Goal: Task Accomplishment & Management: Manage account settings

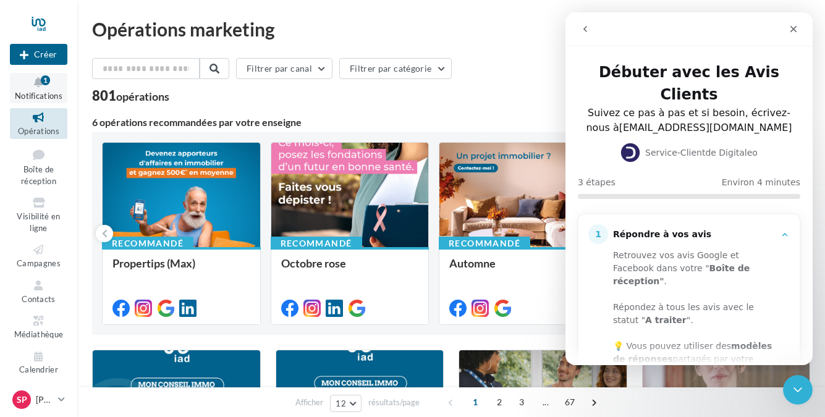
click at [45, 95] on span "Notifications" at bounding box center [39, 96] width 48 height 10
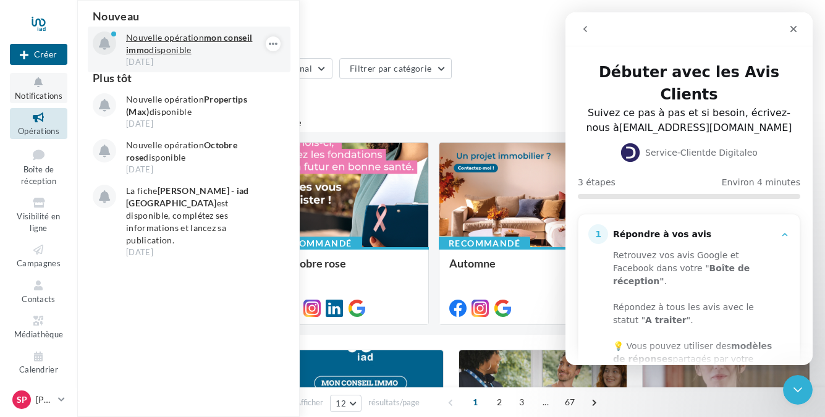
click at [141, 49] on strong "mon conseil immo" at bounding box center [189, 43] width 126 height 23
click at [177, 35] on p "Nouvelle opération mon conseil immo disponible" at bounding box center [197, 44] width 143 height 25
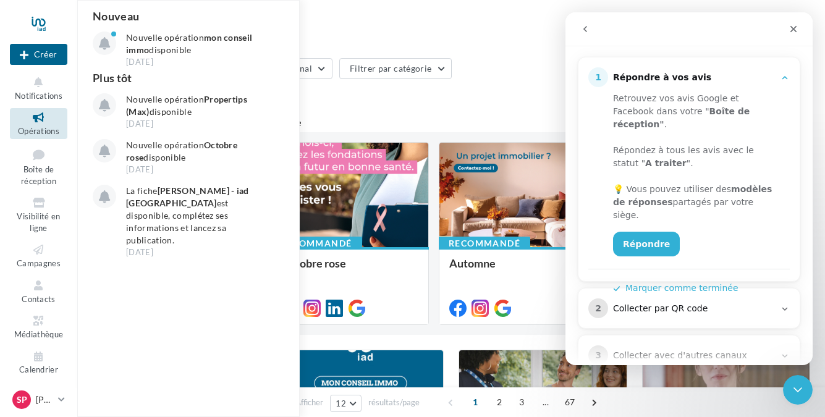
scroll to position [158, 0]
click at [669, 280] on button "Marquer comme terminée" at bounding box center [675, 286] width 125 height 13
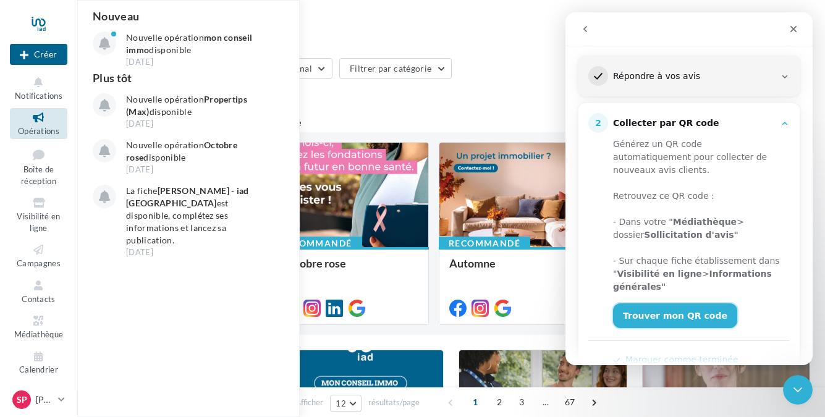
click at [696, 303] on link "Trouver mon QR code" at bounding box center [675, 315] width 124 height 25
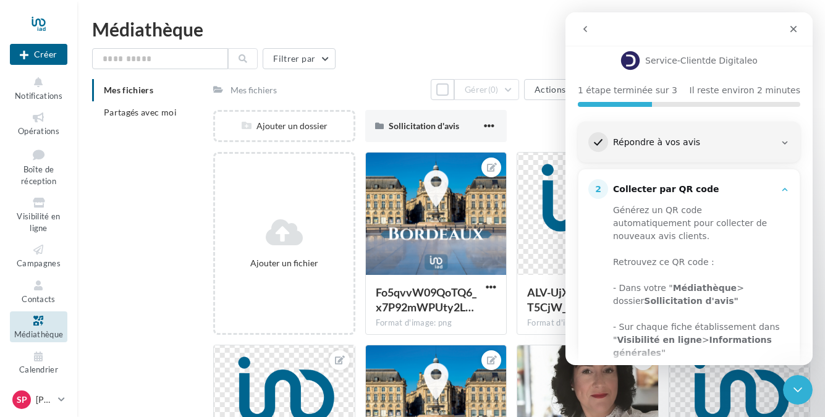
scroll to position [98, 0]
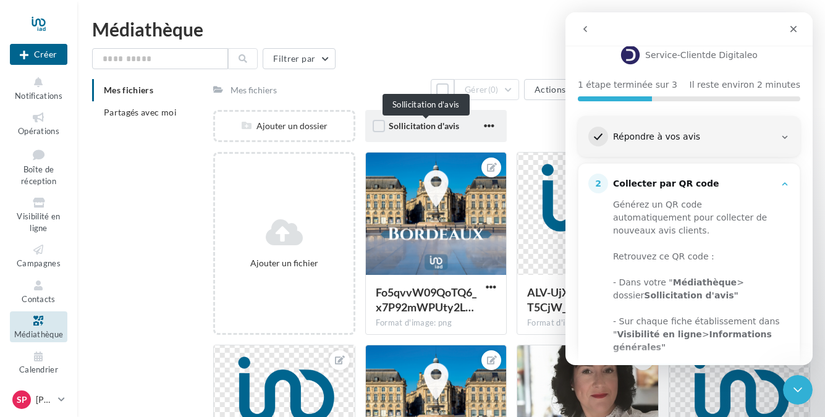
click at [406, 124] on span "Sollicitation d'avis" at bounding box center [424, 125] width 70 height 11
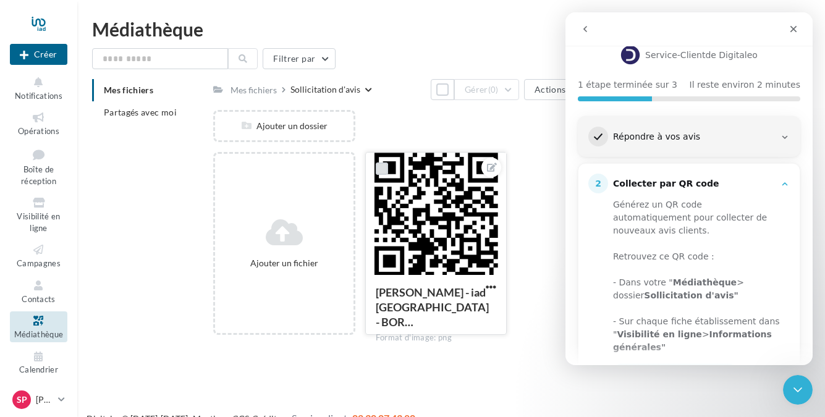
click at [381, 167] on label at bounding box center [382, 168] width 12 height 12
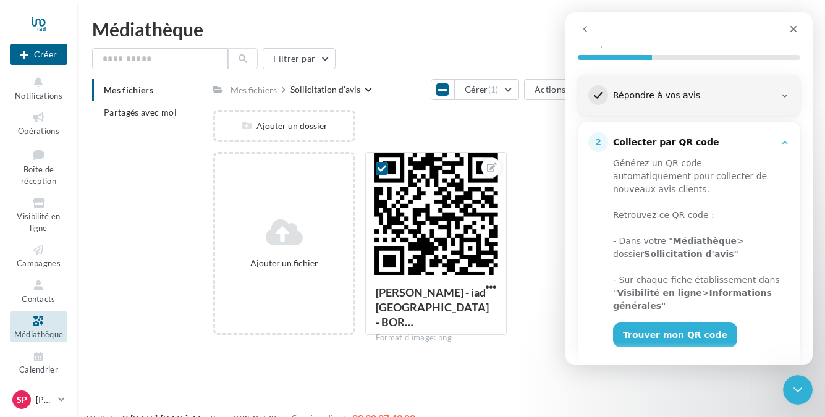
scroll to position [160, 0]
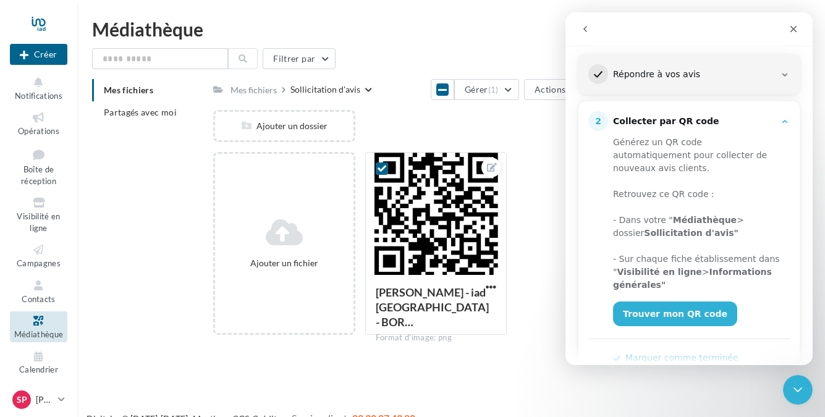
click at [642, 352] on button "Marquer comme terminée" at bounding box center [675, 358] width 125 height 13
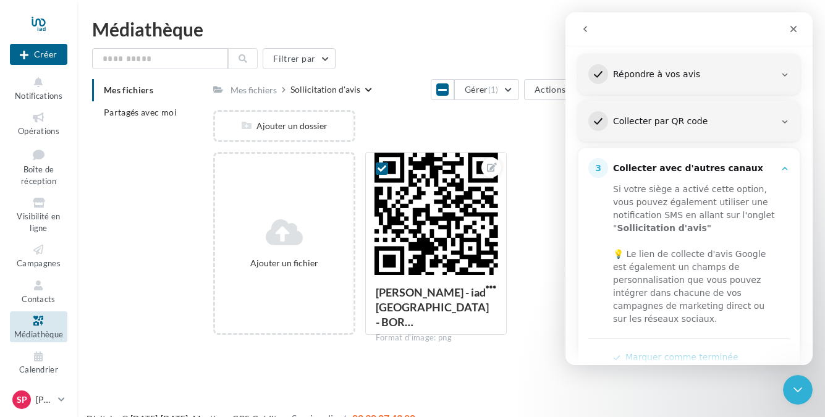
click at [640, 351] on button "Marquer comme terminée" at bounding box center [675, 357] width 125 height 13
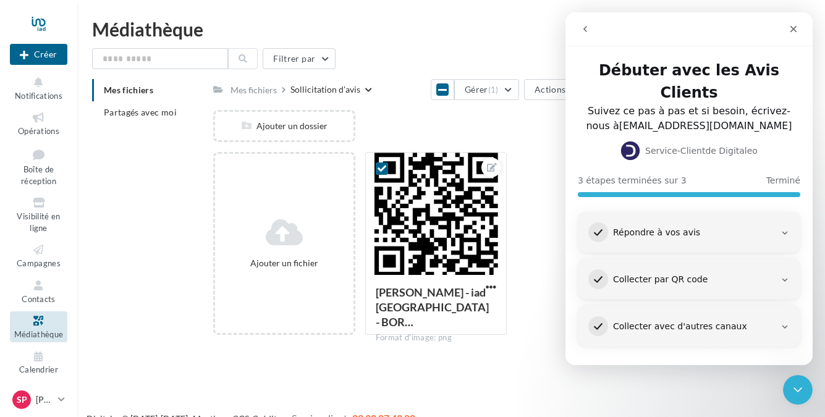
scroll to position [0, 0]
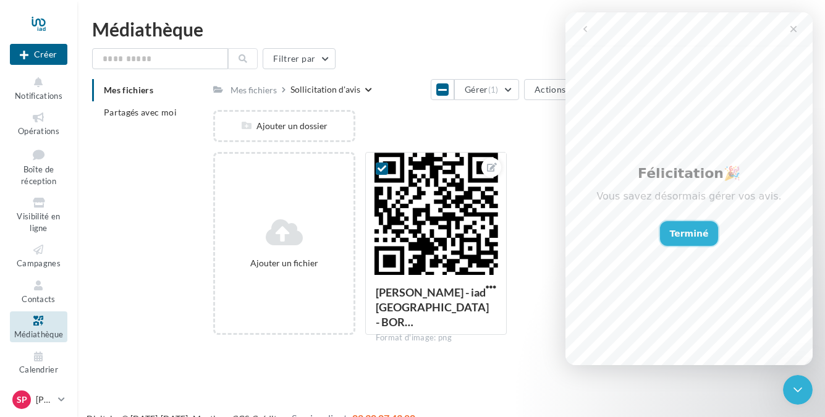
click at [697, 231] on button "Terminé" at bounding box center [689, 233] width 59 height 25
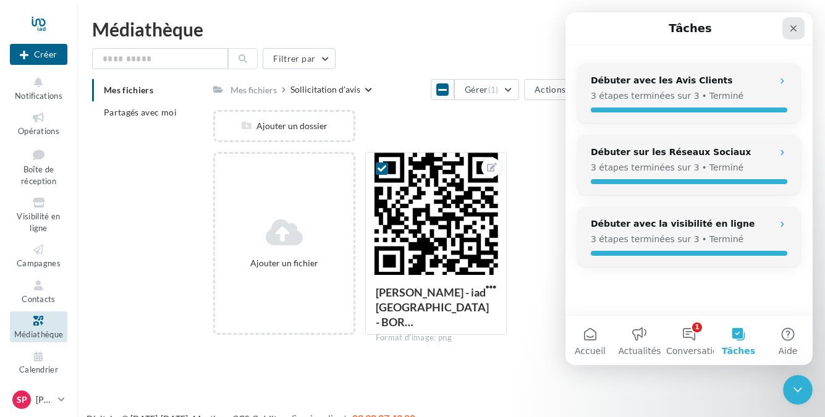
click at [797, 31] on icon "Fermer" at bounding box center [793, 28] width 10 height 10
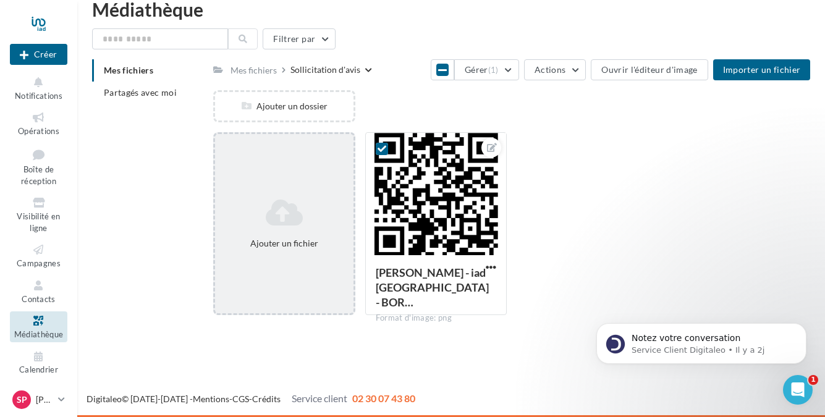
scroll to position [20, 0]
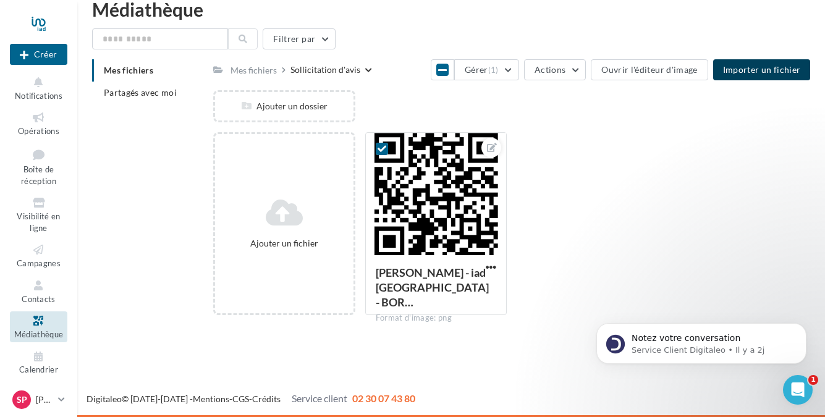
click at [753, 70] on span "Importer un fichier" at bounding box center [762, 69] width 78 height 11
click at [556, 71] on span "Actions" at bounding box center [549, 69] width 31 height 11
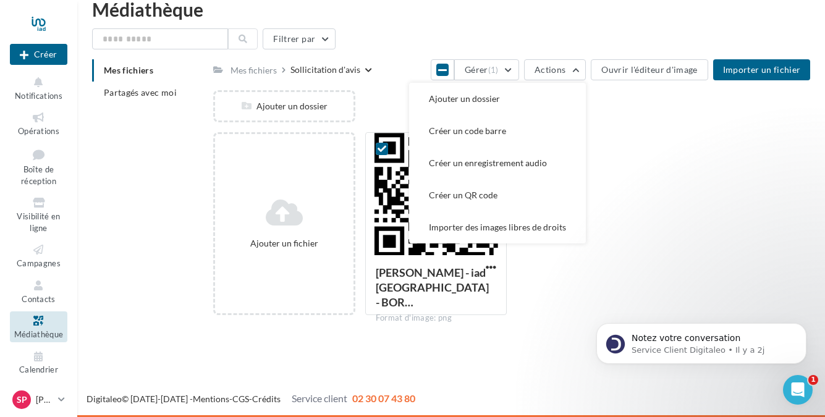
click at [638, 158] on div "Ajouter un fichier Stéphanie CERUTTI - iad France - BOR… Format d'image: png St…" at bounding box center [516, 228] width 607 height 193
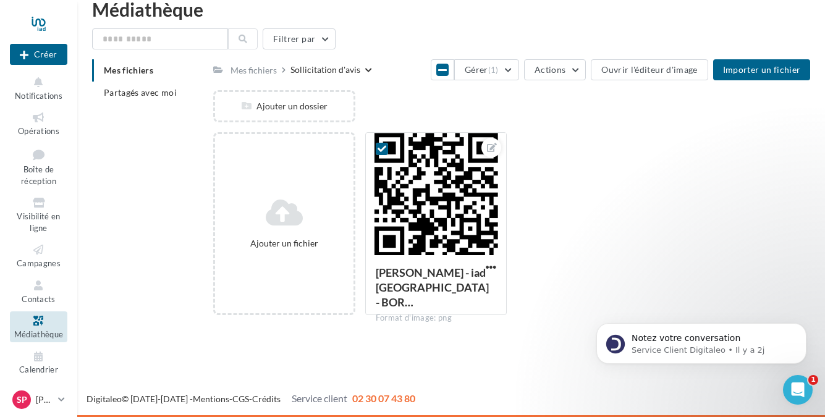
scroll to position [20, 0]
click at [665, 70] on button "Ouvrir l'éditeur d'image" at bounding box center [649, 69] width 117 height 21
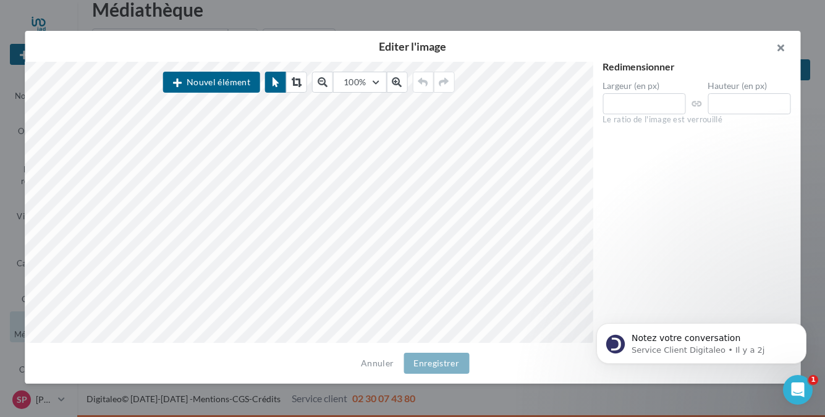
click at [785, 45] on button "button" at bounding box center [775, 49] width 49 height 37
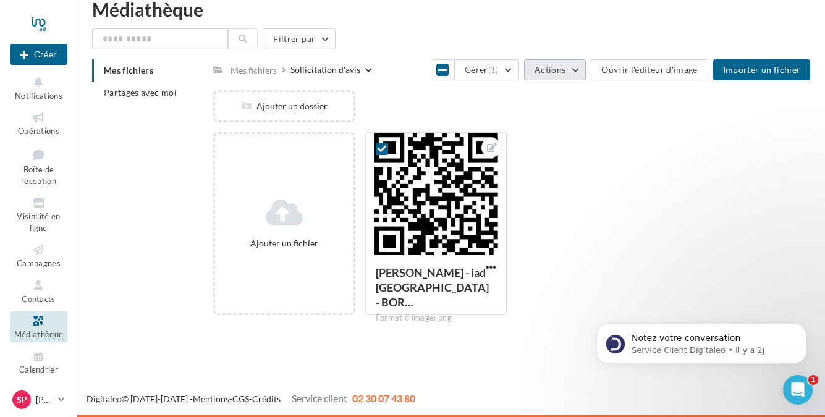
click at [565, 75] on span "Actions" at bounding box center [549, 69] width 31 height 11
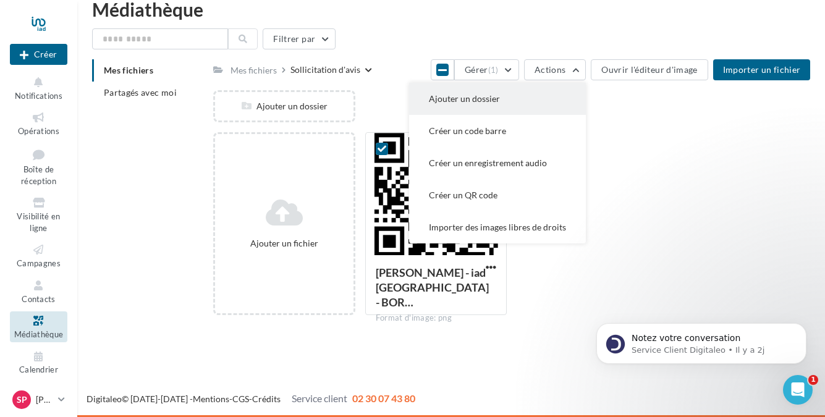
click at [489, 98] on button "Ajouter un dossier" at bounding box center [497, 99] width 177 height 32
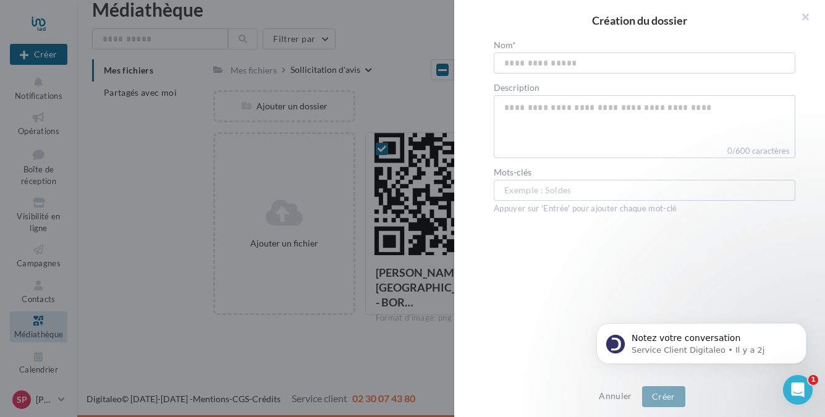
click at [608, 387] on div "Annuler Créer" at bounding box center [639, 396] width 371 height 41
click at [609, 400] on button "Annuler" at bounding box center [615, 396] width 43 height 15
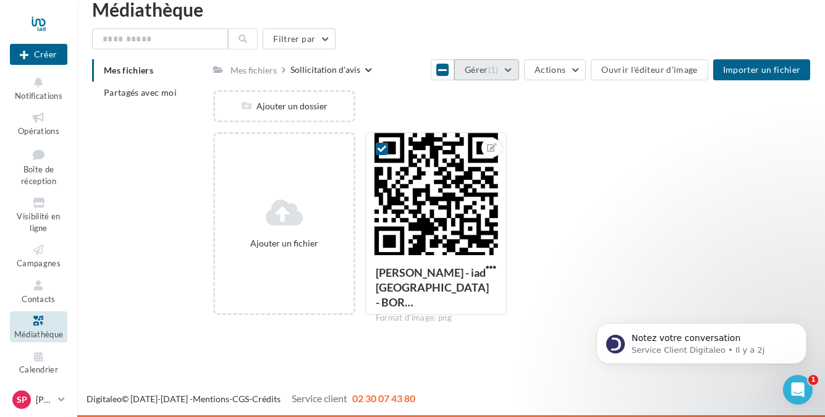
click at [499, 67] on span "(1)" at bounding box center [493, 70] width 11 height 10
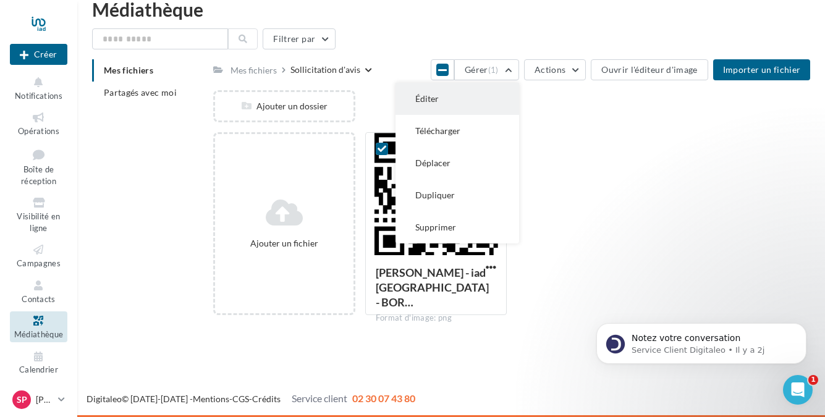
click at [455, 94] on button "Éditer" at bounding box center [457, 99] width 124 height 32
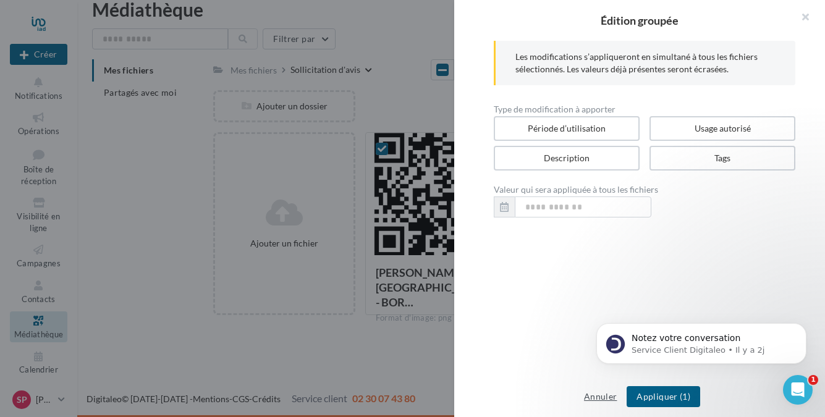
click at [597, 398] on button "Annuler" at bounding box center [600, 396] width 43 height 15
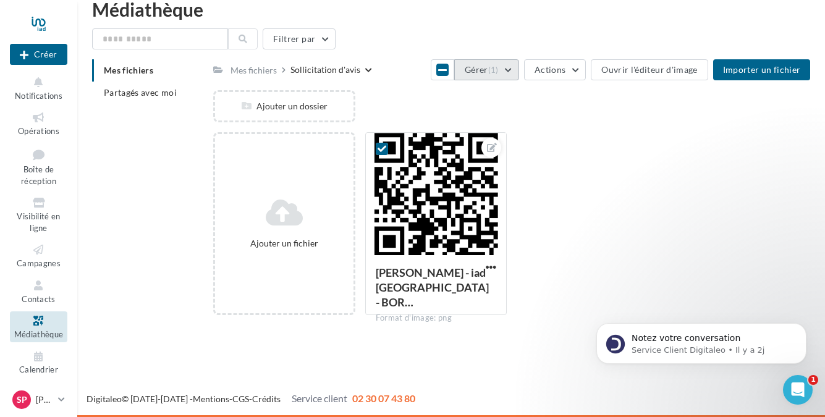
click at [512, 68] on button "Gérer (1)" at bounding box center [486, 69] width 65 height 21
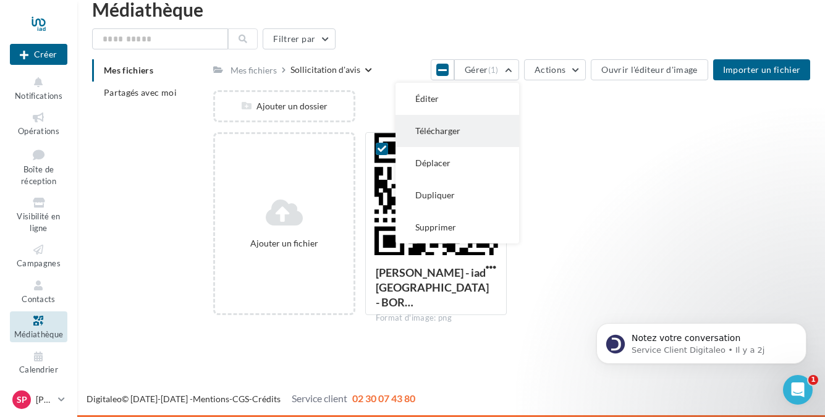
click at [484, 127] on button "Télécharger" at bounding box center [457, 131] width 124 height 32
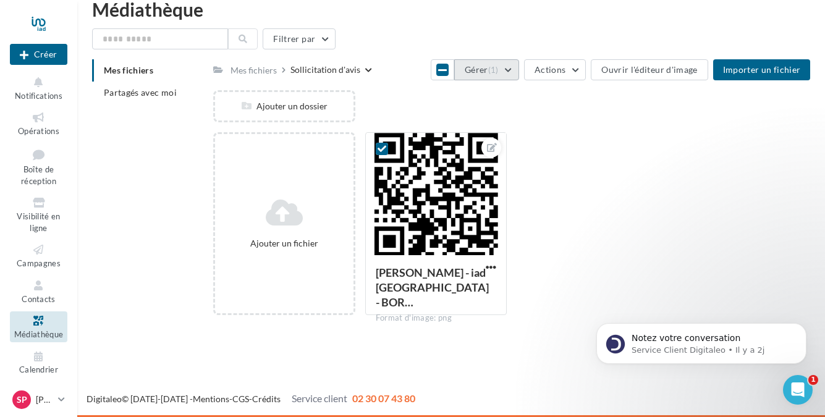
click at [510, 72] on button "Gérer (1)" at bounding box center [486, 69] width 65 height 21
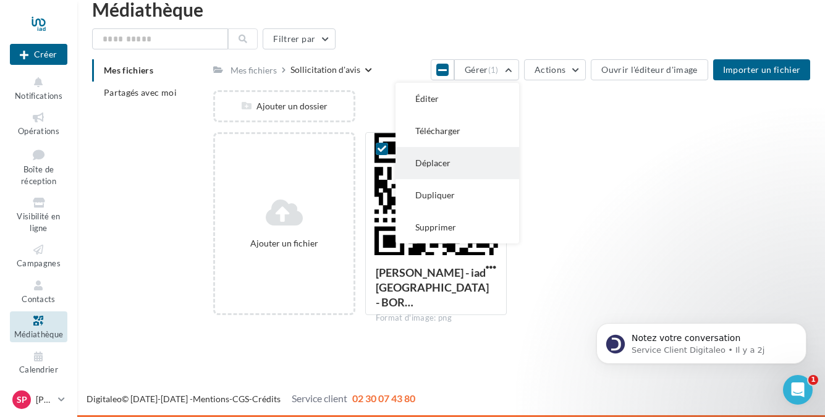
click at [480, 167] on button "Déplacer" at bounding box center [457, 163] width 124 height 32
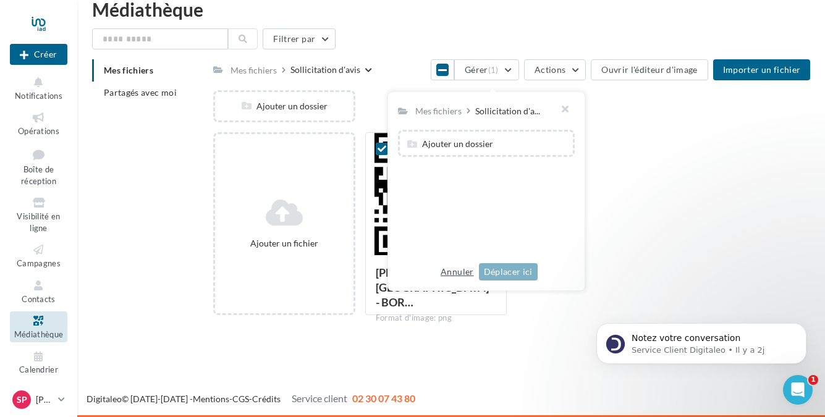
click at [469, 268] on button "Annuler" at bounding box center [457, 271] width 43 height 15
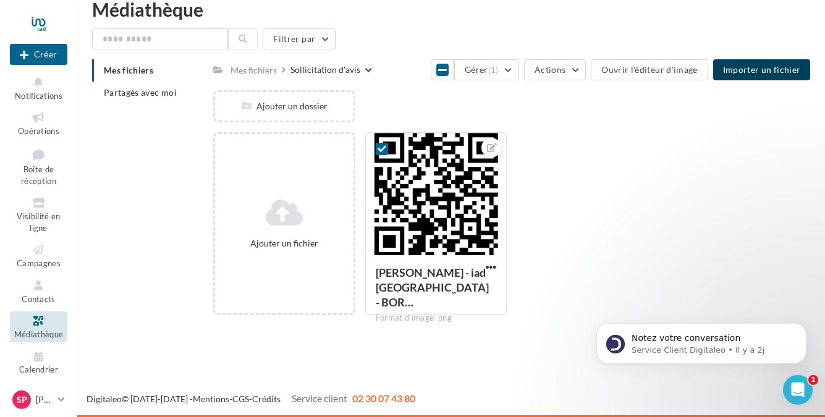
click at [780, 69] on span "Importer un fichier" at bounding box center [762, 69] width 78 height 11
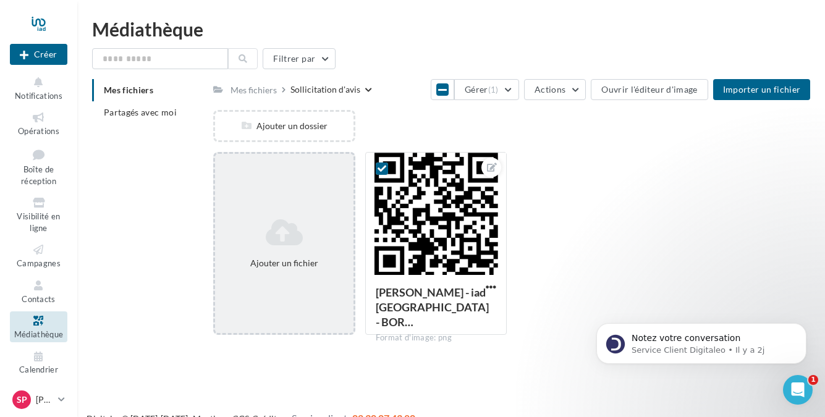
scroll to position [0, 0]
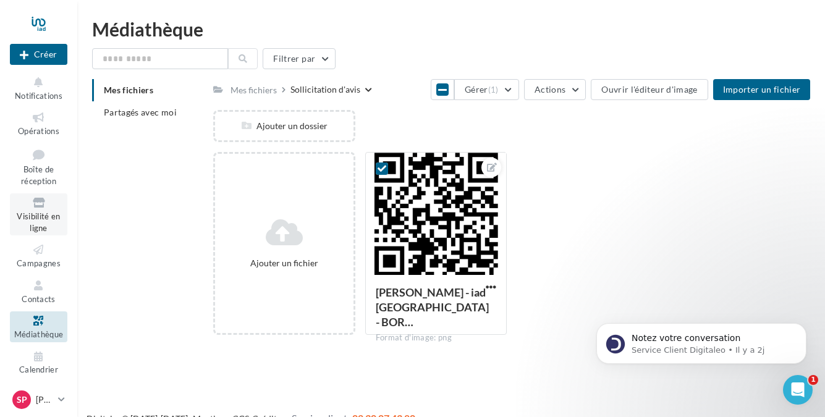
click at [33, 217] on span "Visibilité en ligne" at bounding box center [38, 222] width 43 height 22
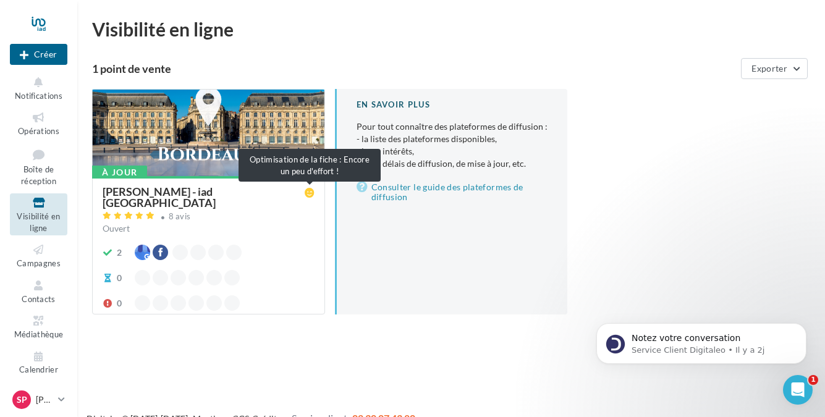
click at [309, 195] on icon at bounding box center [310, 193] width 10 height 10
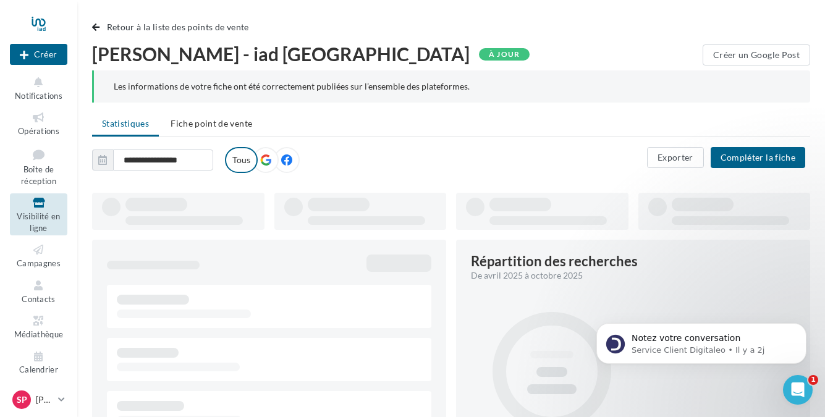
type input "**********"
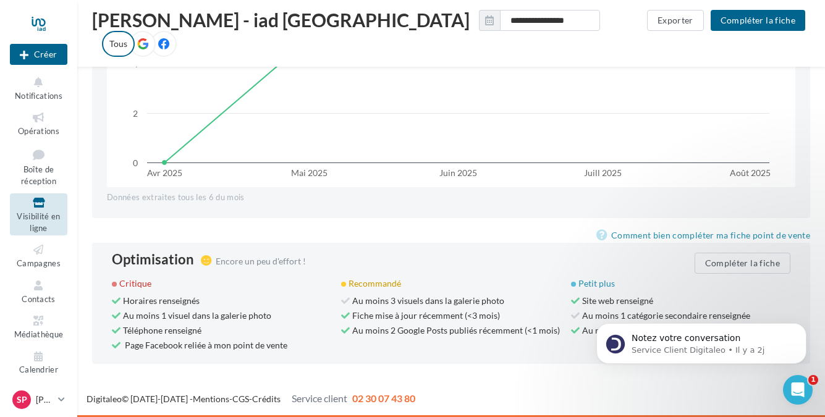
scroll to position [1171, 0]
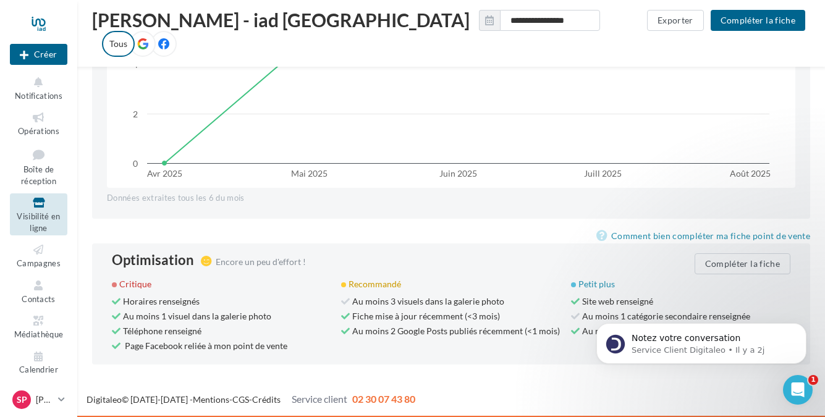
drag, startPoint x: 586, startPoint y: 377, endPoint x: 586, endPoint y: 326, distance: 50.7
click at [586, 326] on body "Notez votre conversation Service Client Digitaleo • Il y a 2j" at bounding box center [701, 340] width 237 height 77
click at [726, 260] on button "Compléter la fiche" at bounding box center [742, 263] width 96 height 21
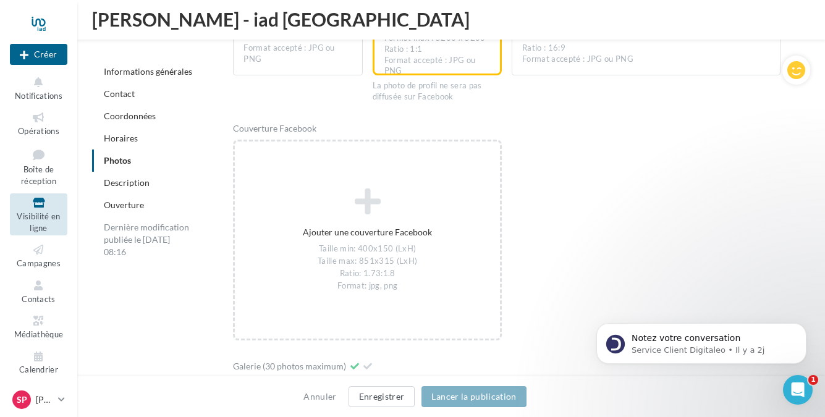
scroll to position [1904, 0]
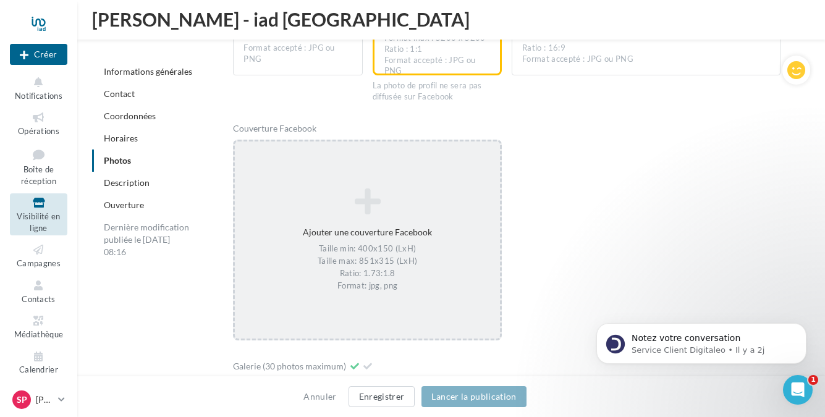
click at [368, 276] on div "Taille min: 400x150 (LxH) Taille max: 851x315 (LxH) Ratio: 1.73:1.8 Format: jpg…" at bounding box center [367, 267] width 255 height 48
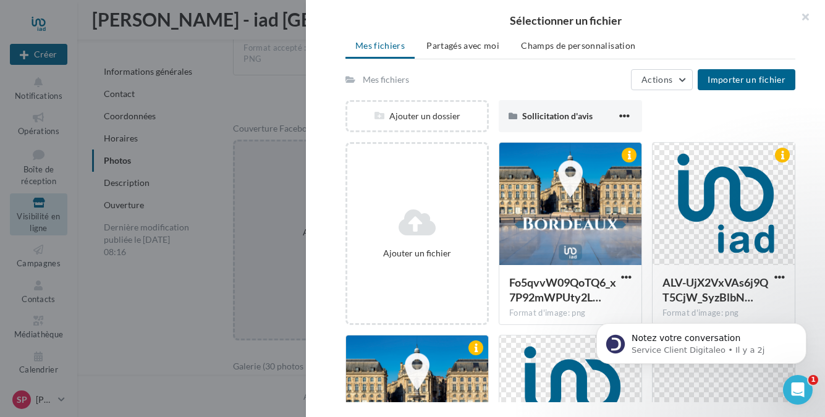
scroll to position [79, 0]
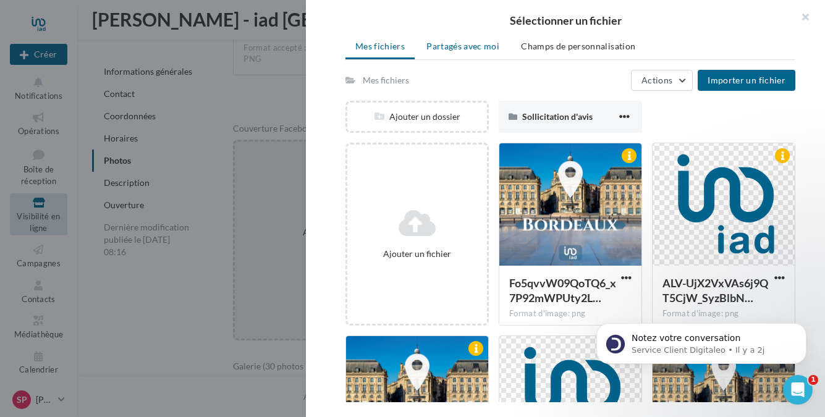
click at [460, 43] on span "Partagés avec moi" at bounding box center [462, 46] width 73 height 11
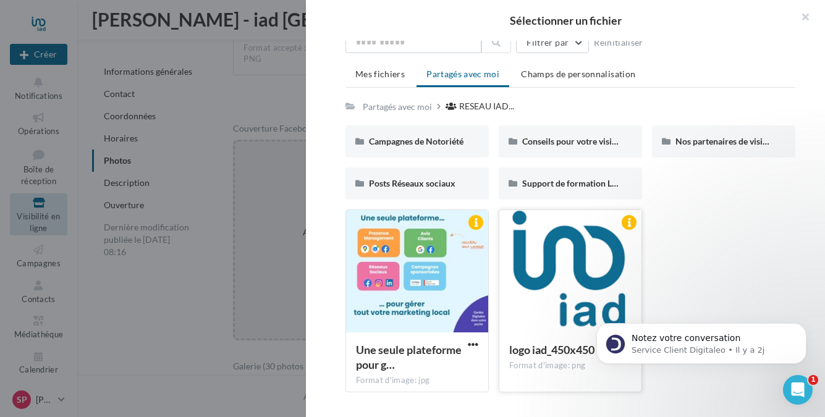
scroll to position [52, 0]
click at [430, 149] on div "Campagnes de Notoriété" at bounding box center [416, 141] width 143 height 32
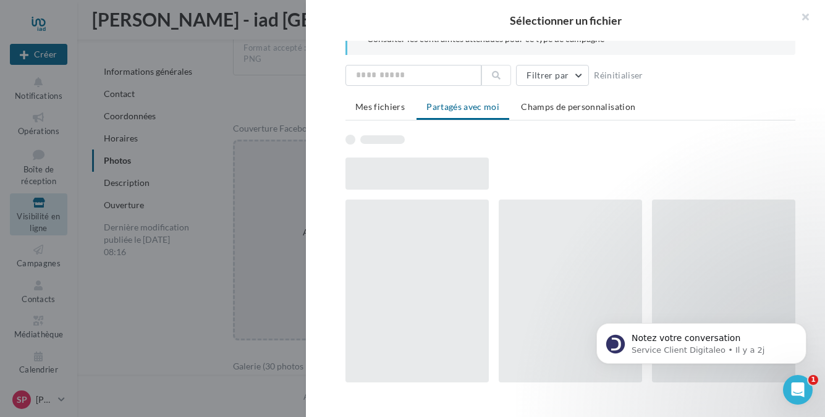
scroll to position [0, 0]
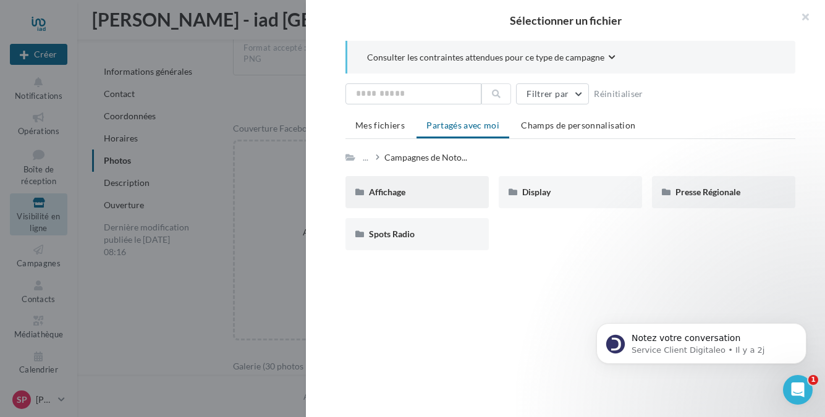
click at [426, 186] on div "Affichage" at bounding box center [417, 192] width 96 height 12
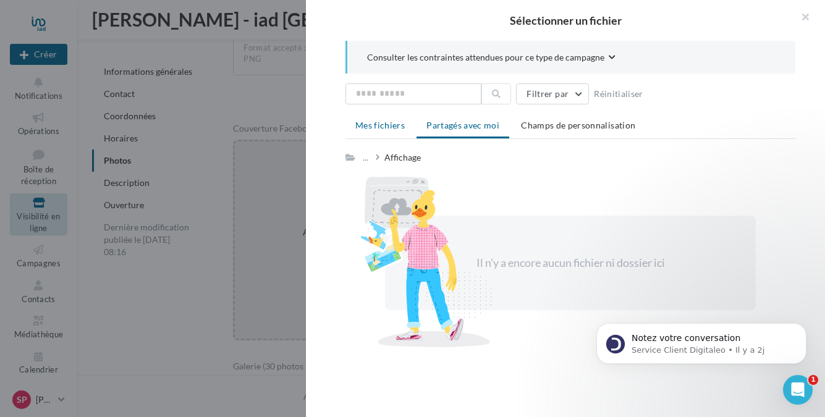
click at [386, 124] on span "Mes fichiers" at bounding box center [379, 125] width 49 height 11
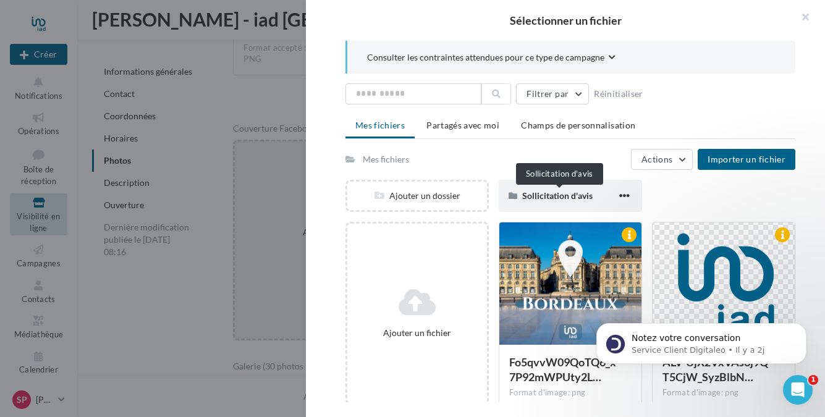
click at [550, 193] on span "Sollicitation d'avis" at bounding box center [557, 195] width 70 height 11
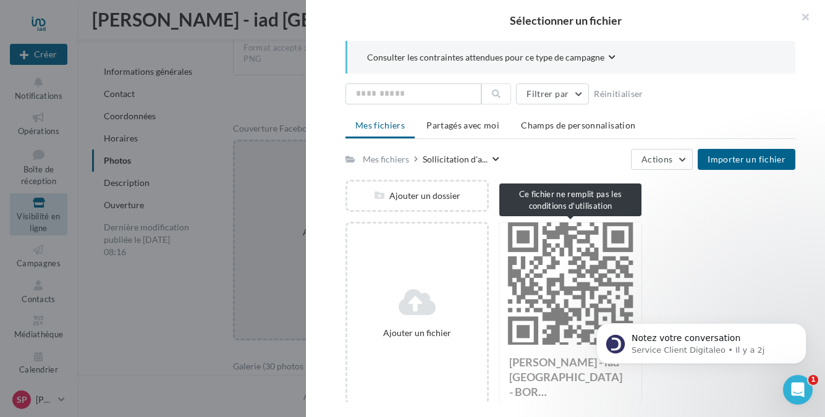
click at [554, 274] on div "Stéphanie CERUTTI - iad France - BOR… Format d'image: png" at bounding box center [570, 313] width 143 height 183
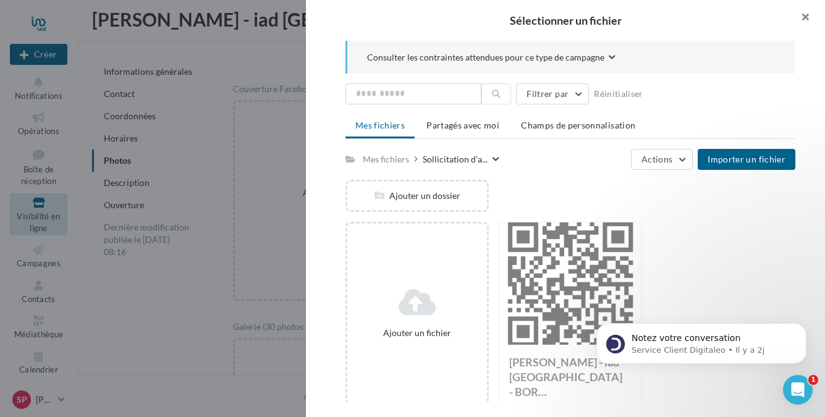
click at [811, 14] on button "button" at bounding box center [799, 18] width 49 height 37
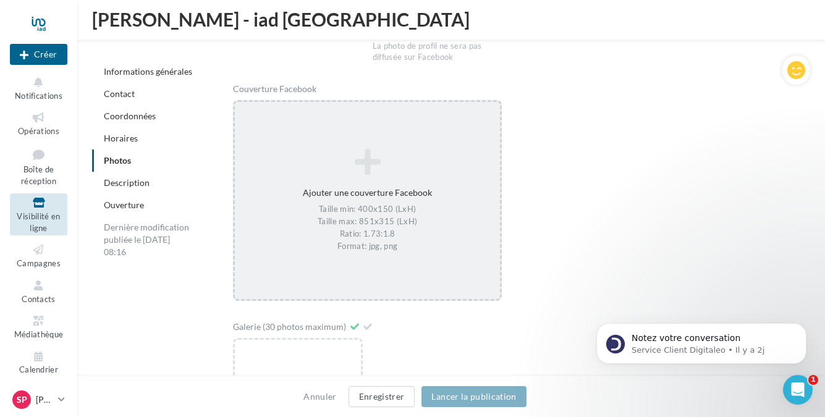
click at [392, 185] on div "Ajouter une couverture Facebook Taille min: 400x150 (LxH) Taille max: 851x315 (…" at bounding box center [367, 200] width 265 height 116
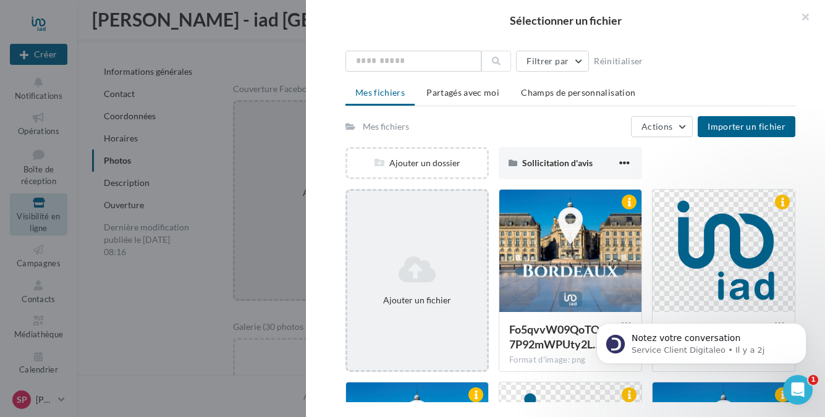
scroll to position [34, 0]
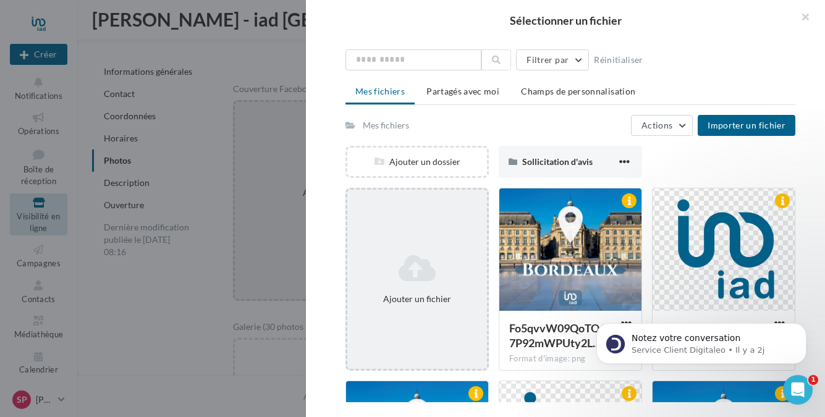
click at [420, 263] on icon at bounding box center [417, 268] width 130 height 30
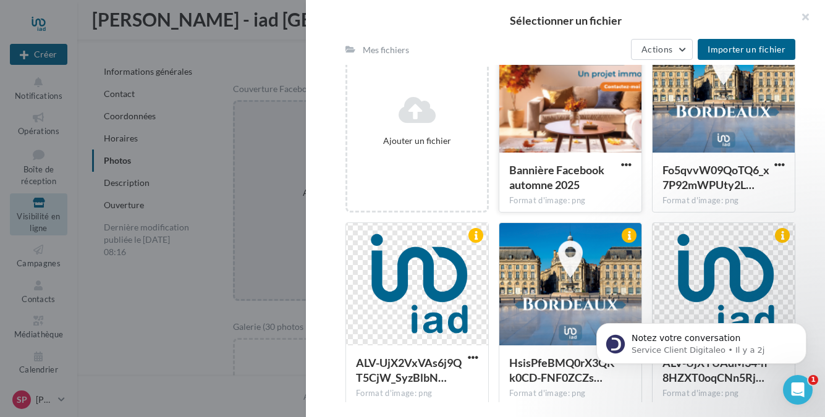
scroll to position [194, 0]
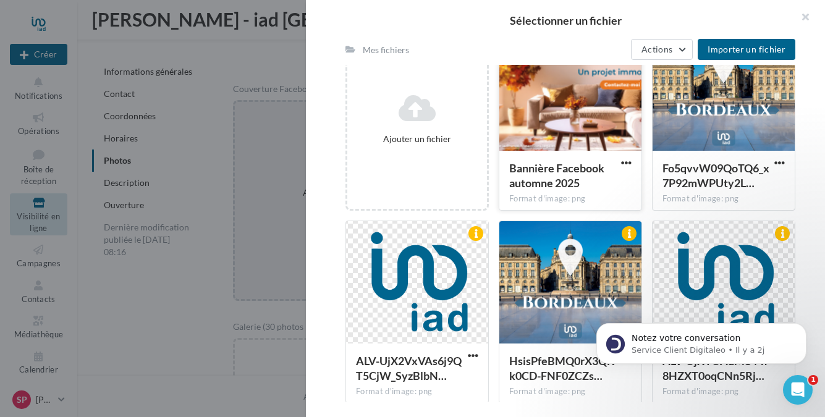
click at [584, 92] on div at bounding box center [570, 90] width 142 height 124
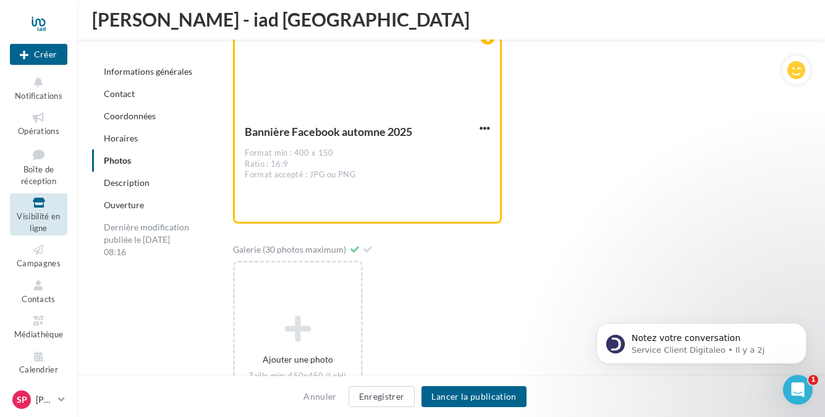
scroll to position [2006, 0]
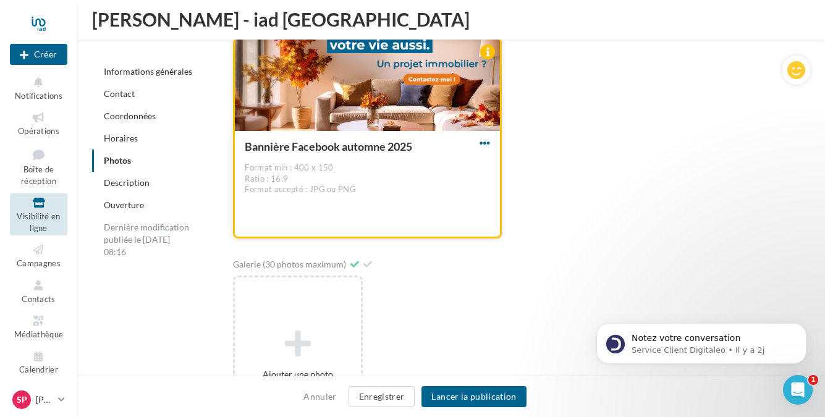
click at [486, 140] on span "button" at bounding box center [484, 143] width 11 height 11
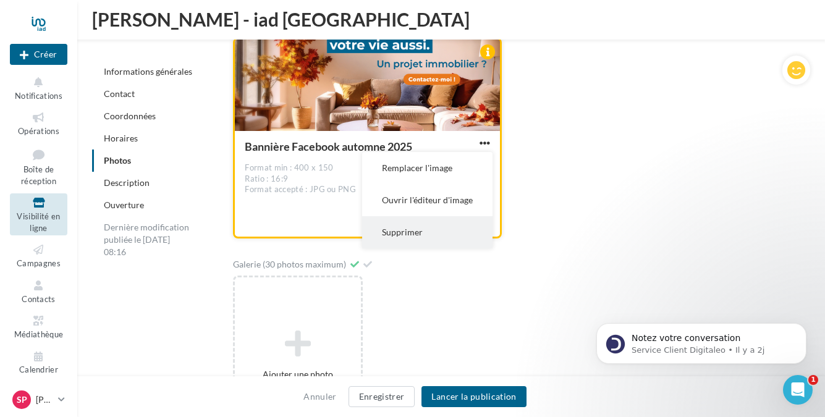
click at [409, 231] on button "Supprimer" at bounding box center [427, 232] width 130 height 32
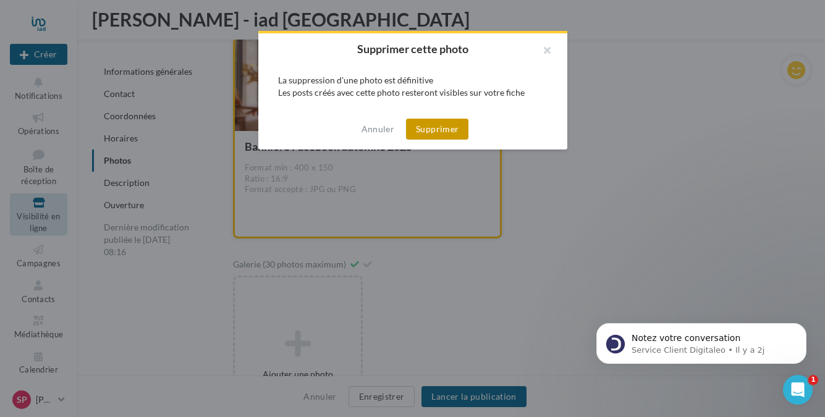
click at [435, 132] on button "Supprimer" at bounding box center [437, 129] width 62 height 21
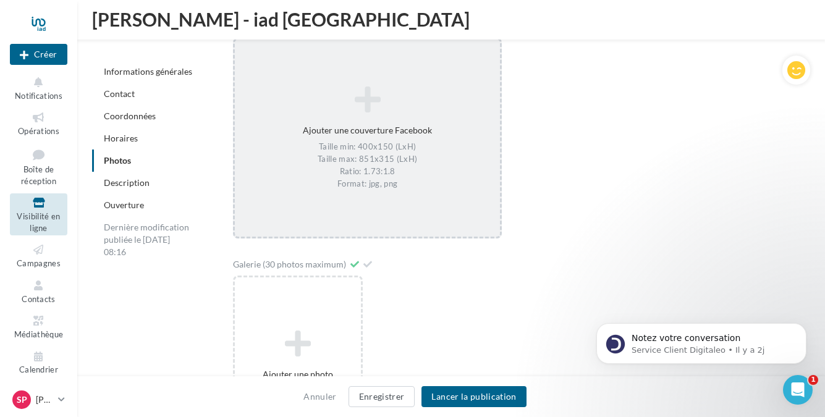
click at [415, 147] on div "Taille min: 400x150 (LxH) Taille max: 851x315 (LxH) Ratio: 1.73:1.8 Format: jpg…" at bounding box center [367, 165] width 255 height 48
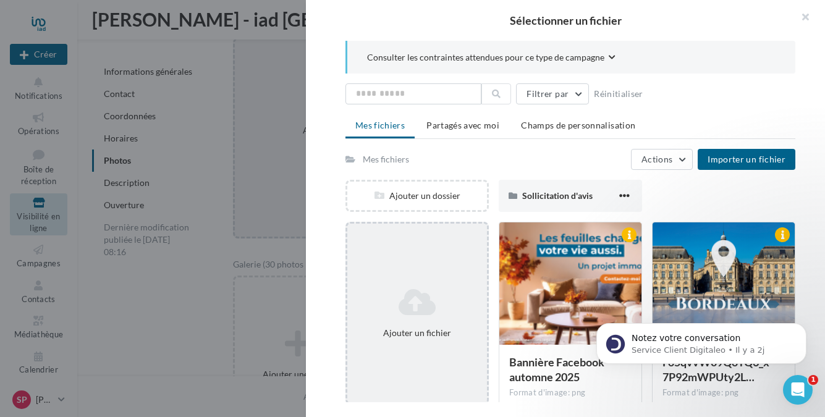
click at [402, 310] on icon at bounding box center [417, 302] width 130 height 30
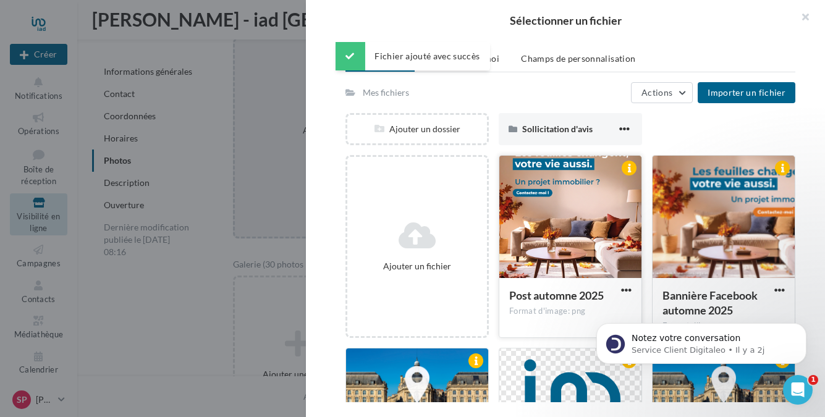
scroll to position [105, 0]
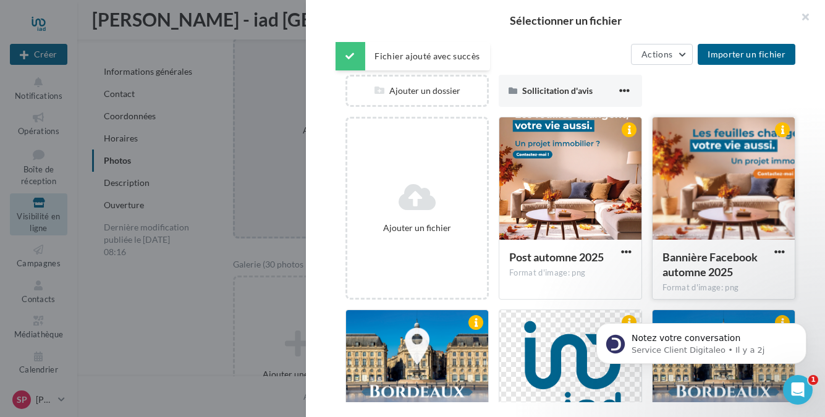
click at [773, 250] on button "button" at bounding box center [779, 252] width 15 height 12
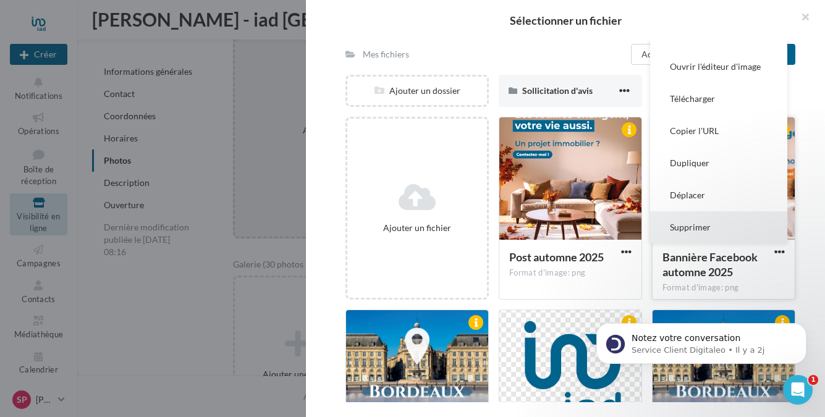
click at [728, 229] on button "Supprimer" at bounding box center [718, 227] width 137 height 32
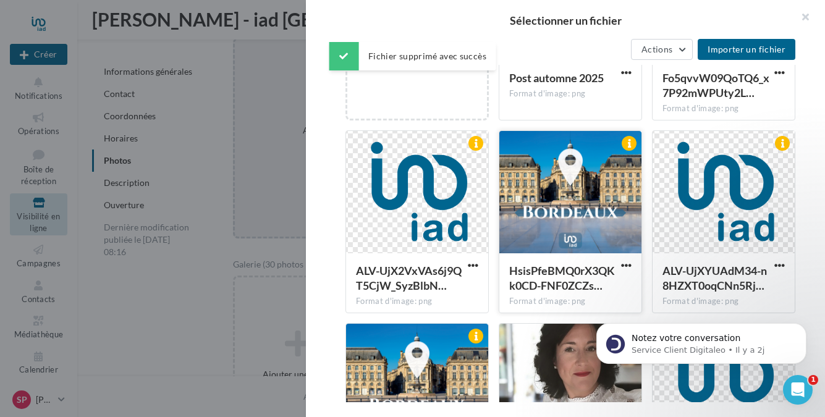
scroll to position [291, 0]
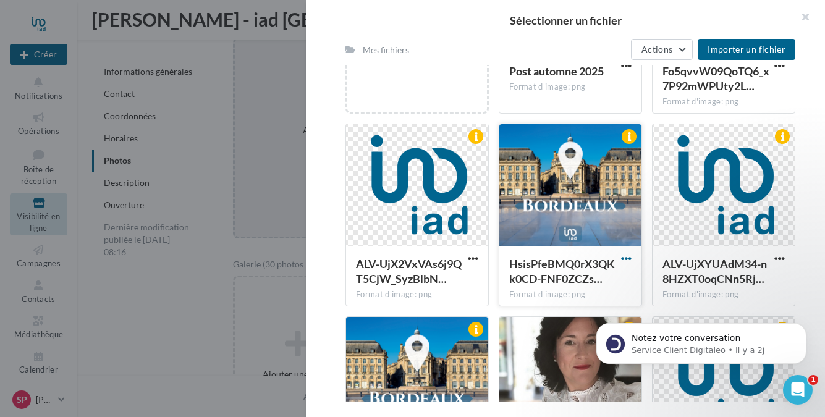
click at [627, 261] on span "button" at bounding box center [626, 258] width 11 height 11
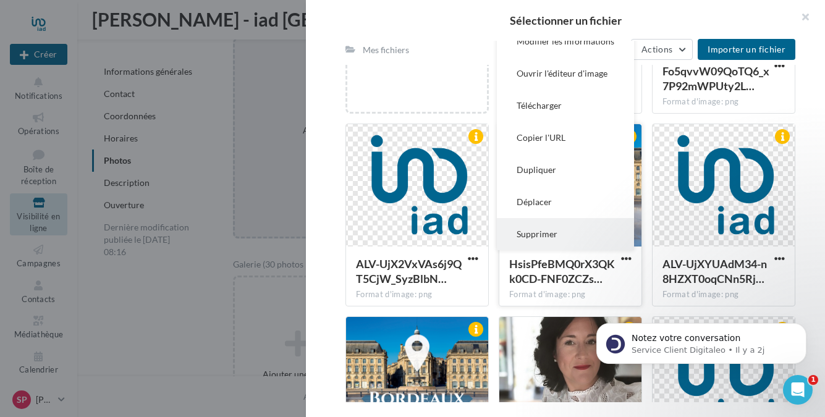
click at [584, 242] on button "Supprimer" at bounding box center [565, 234] width 137 height 32
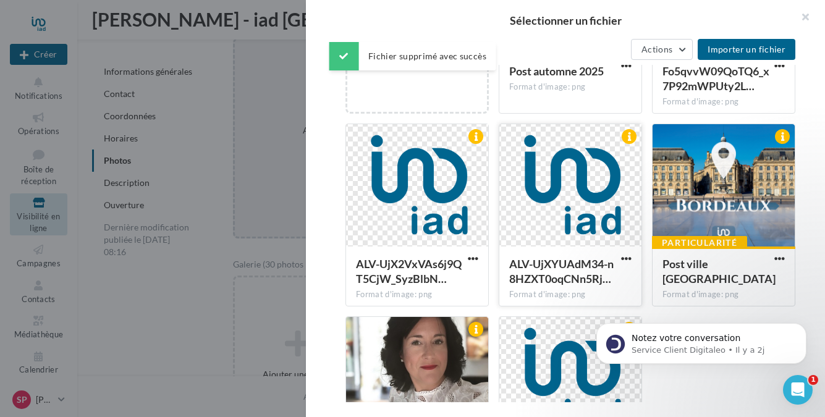
click at [620, 261] on button "button" at bounding box center [625, 259] width 15 height 12
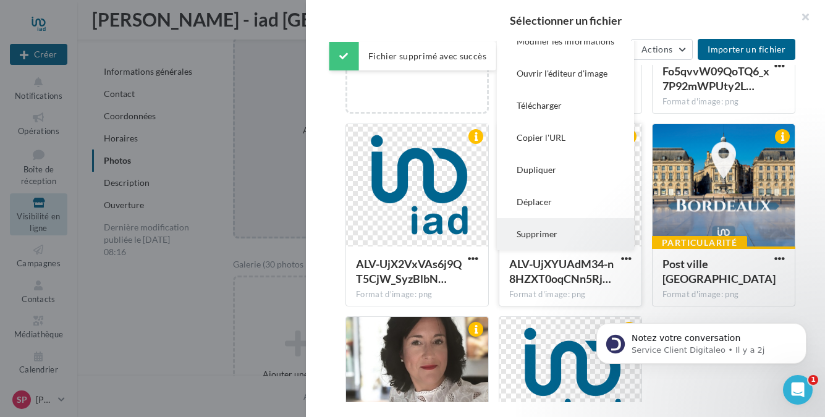
click at [575, 240] on button "Supprimer" at bounding box center [565, 234] width 137 height 32
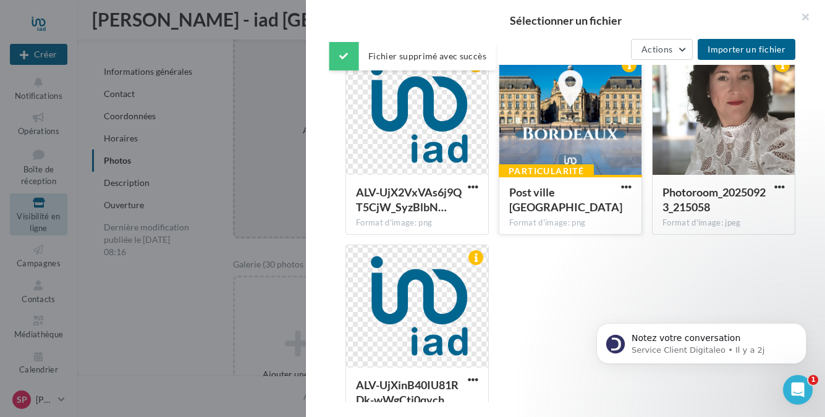
scroll to position [363, 0]
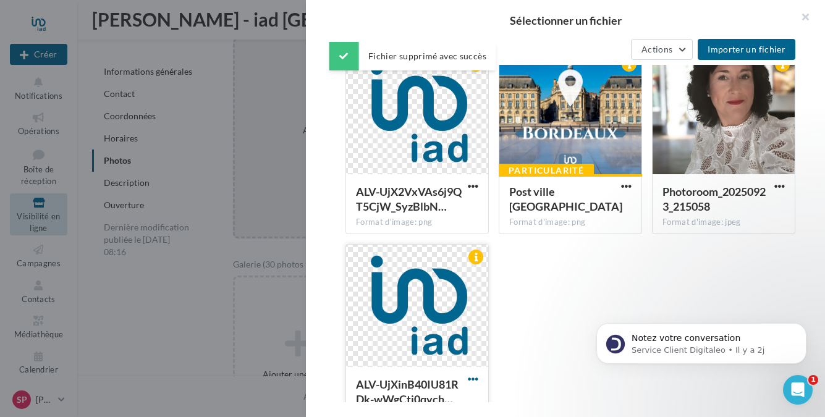
click at [471, 382] on span "button" at bounding box center [473, 379] width 11 height 11
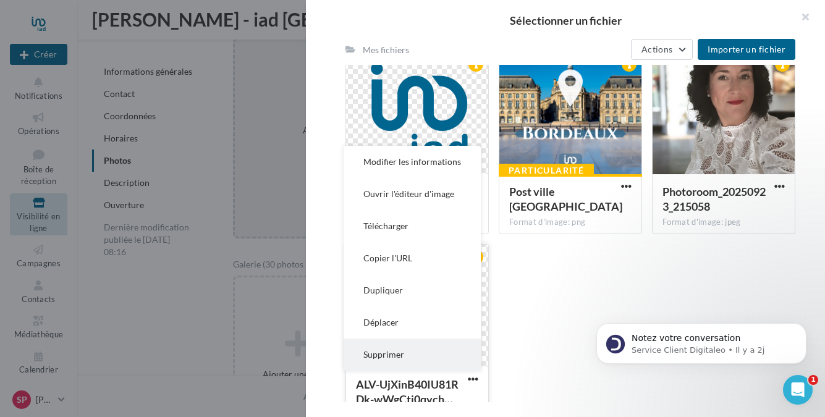
click at [442, 351] on button "Supprimer" at bounding box center [411, 355] width 137 height 32
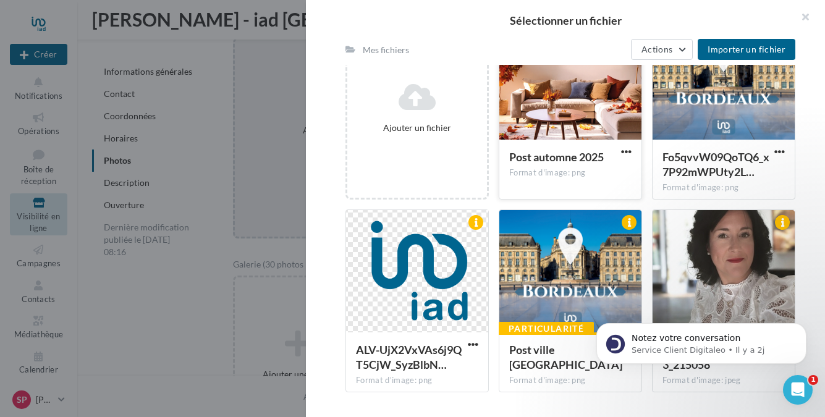
scroll to position [205, 0]
click at [782, 151] on span "button" at bounding box center [779, 151] width 11 height 11
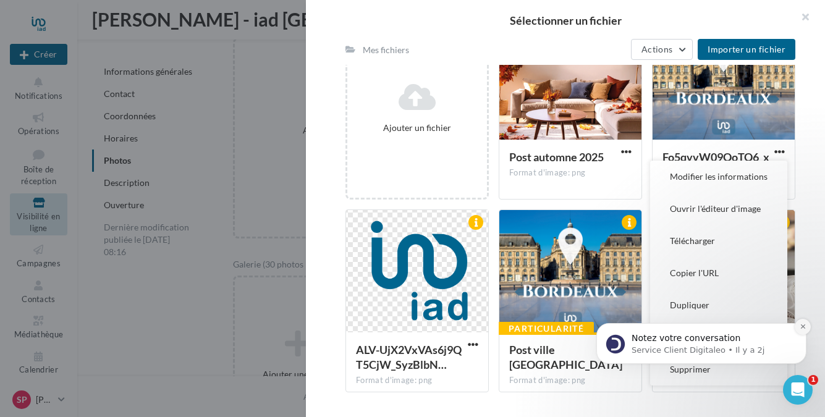
click at [802, 329] on icon "Dismiss notification" at bounding box center [802, 326] width 7 height 7
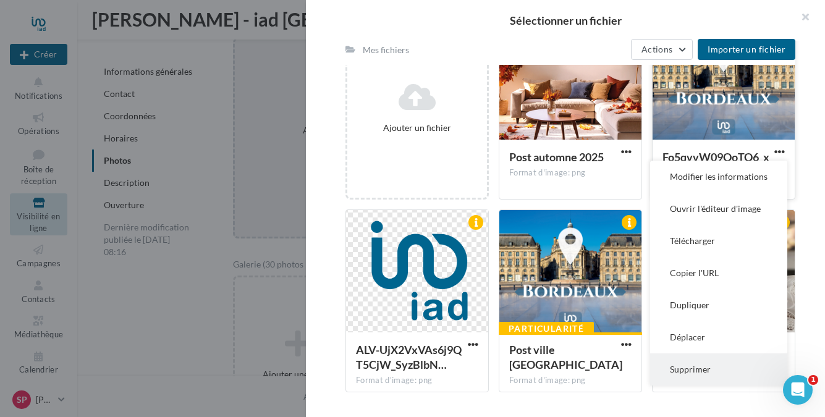
click at [705, 373] on button "Supprimer" at bounding box center [718, 369] width 137 height 32
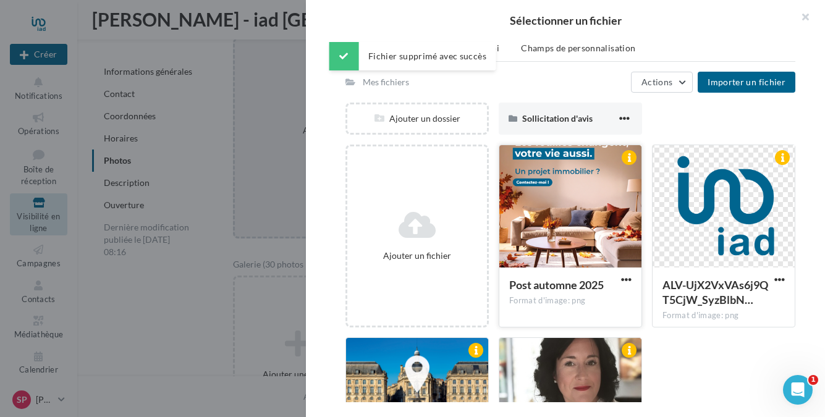
scroll to position [56, 0]
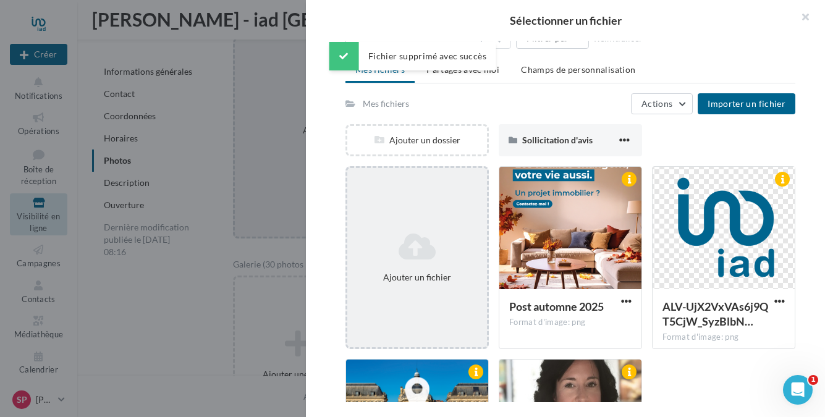
click at [427, 246] on icon at bounding box center [417, 247] width 130 height 30
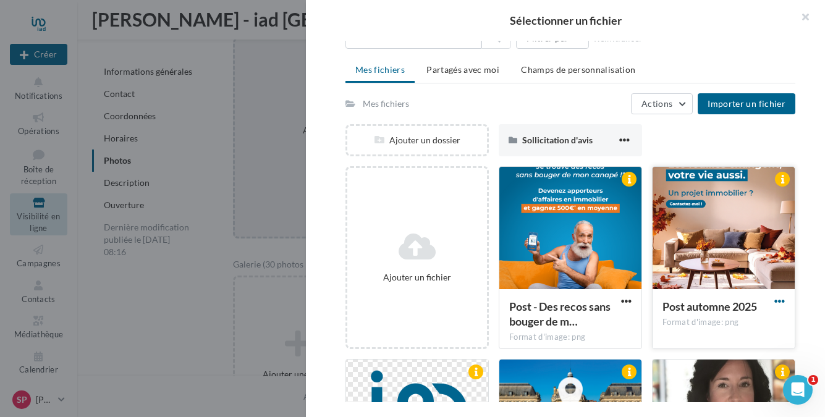
click at [778, 300] on span "button" at bounding box center [779, 301] width 11 height 11
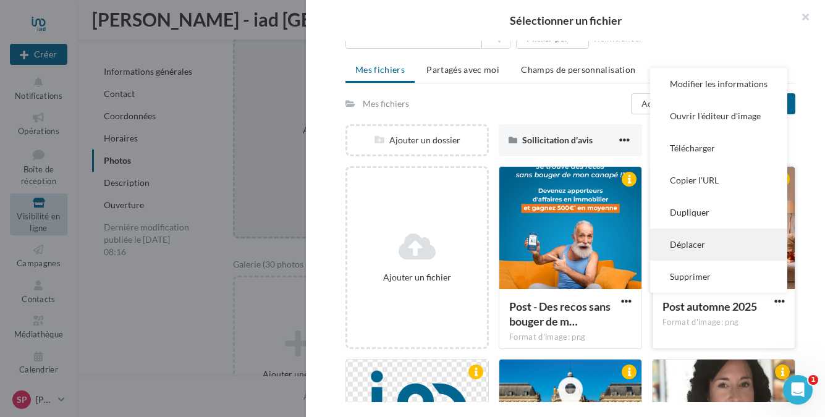
click at [738, 245] on button "Déplacer" at bounding box center [718, 245] width 137 height 32
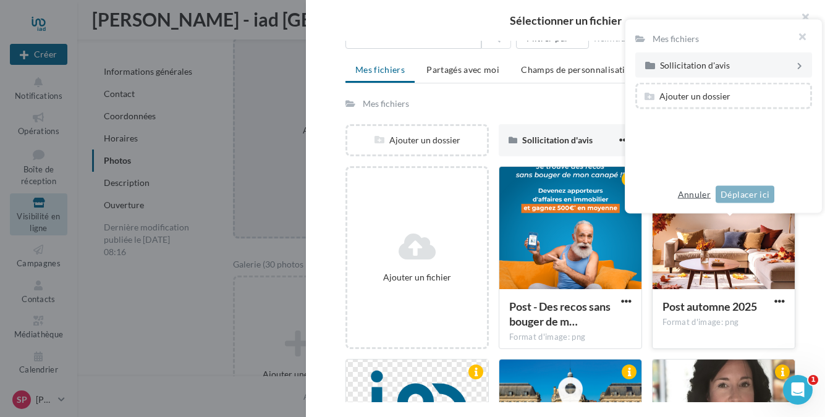
click at [694, 190] on button "Annuler" at bounding box center [694, 194] width 43 height 15
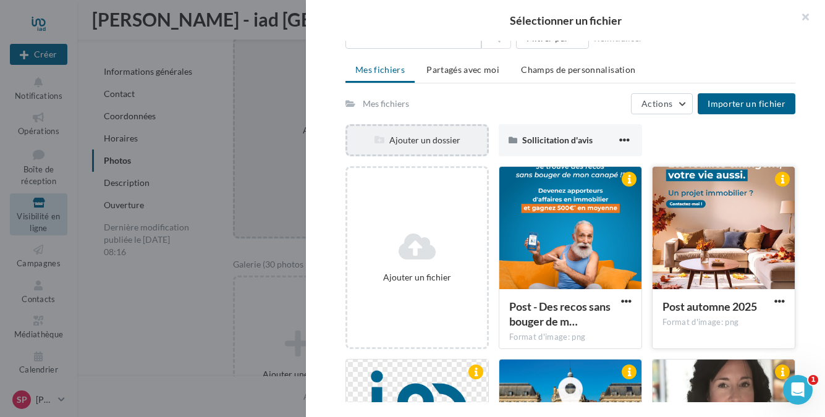
click at [460, 143] on div "Ajouter un dossier" at bounding box center [417, 140] width 140 height 12
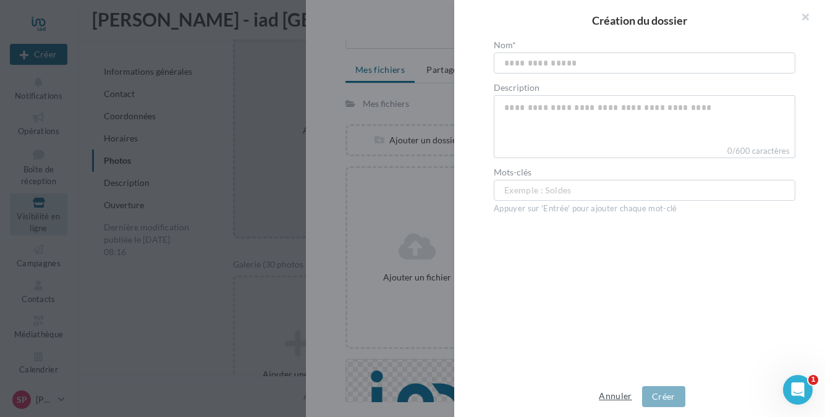
click at [619, 396] on button "Annuler" at bounding box center [615, 396] width 43 height 15
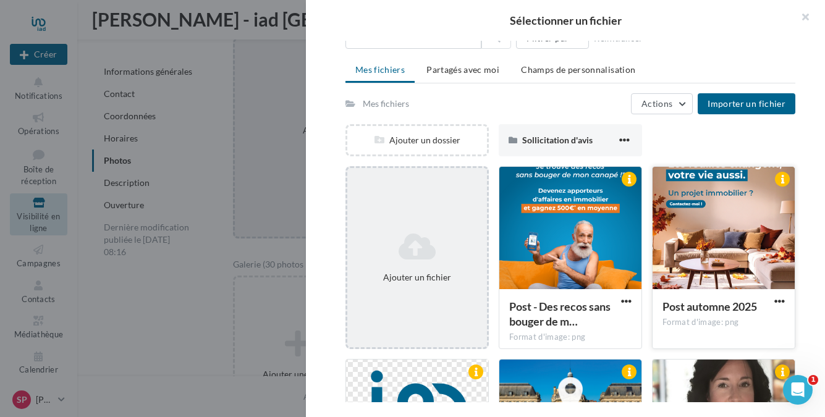
click at [445, 255] on icon at bounding box center [417, 247] width 130 height 30
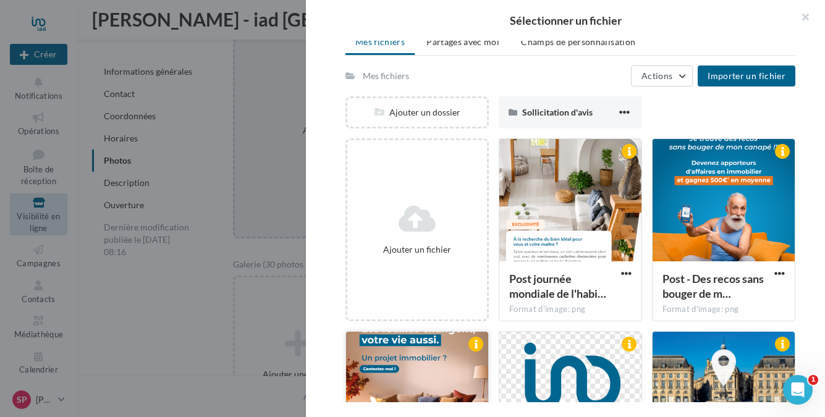
scroll to position [38, 0]
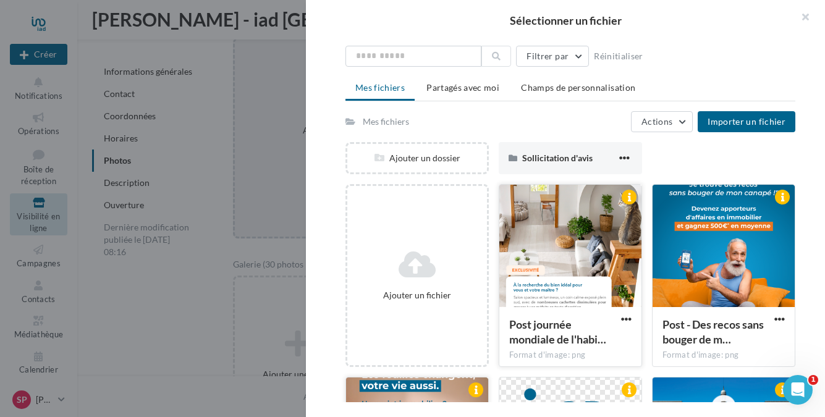
click at [560, 363] on div "Post journée mondiale de l'habi… Format d'image: png" at bounding box center [570, 336] width 142 height 58
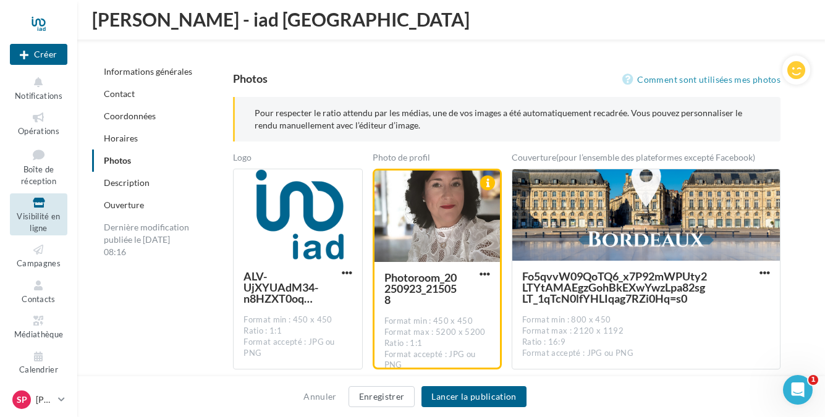
scroll to position [1611, 0]
click at [396, 398] on button "Enregistrer" at bounding box center [381, 396] width 67 height 21
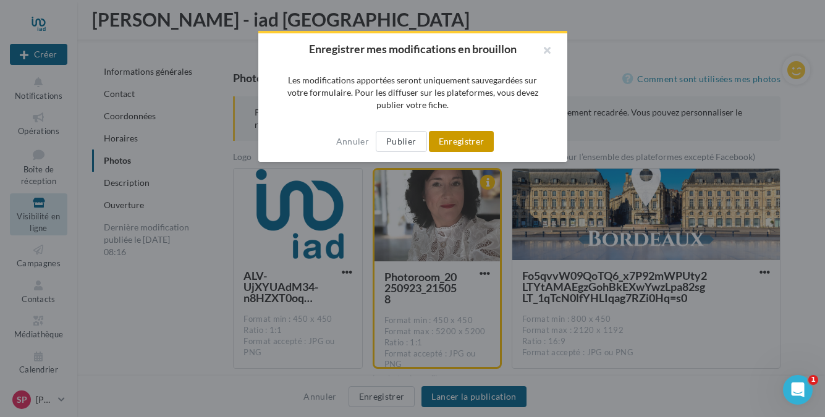
click at [481, 136] on button "Enregistrer" at bounding box center [461, 141] width 65 height 21
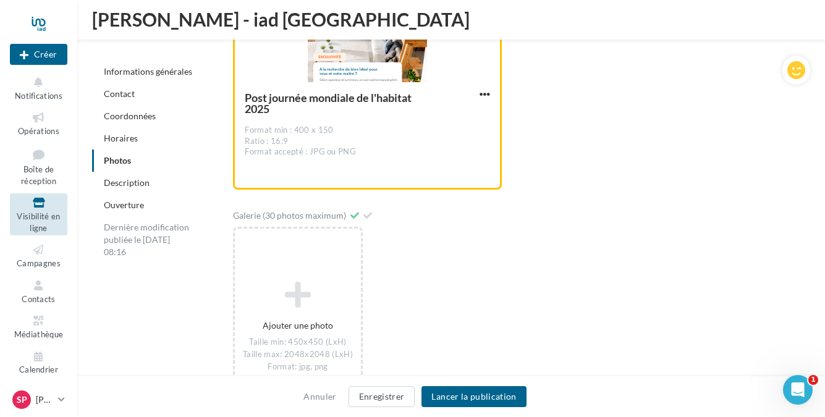
scroll to position [2073, 0]
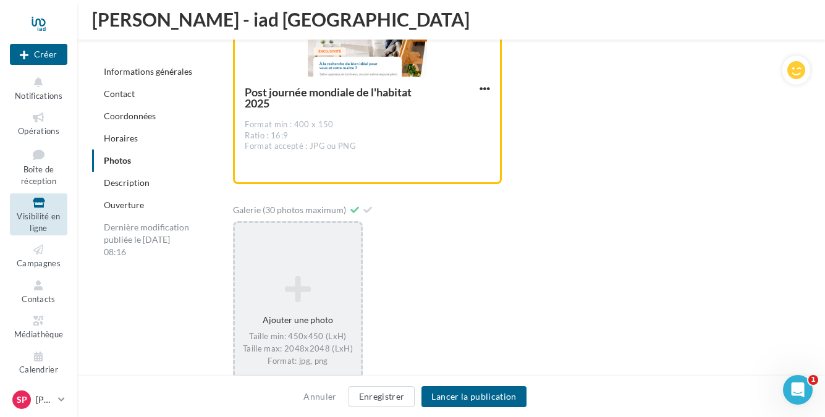
click at [305, 285] on icon at bounding box center [298, 289] width 116 height 30
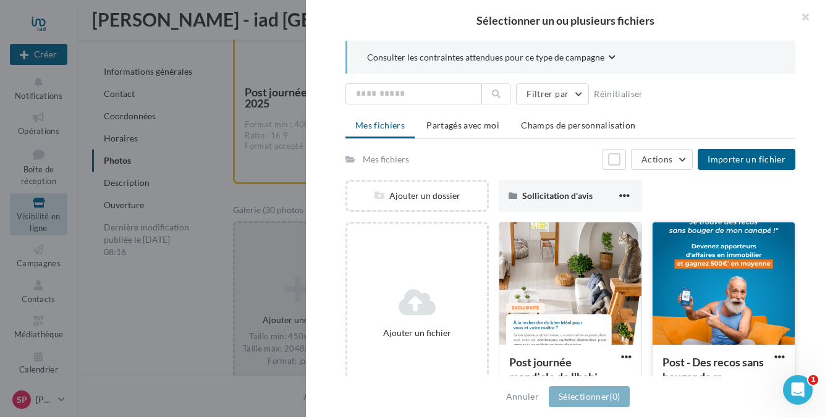
click at [750, 258] on div at bounding box center [723, 284] width 142 height 124
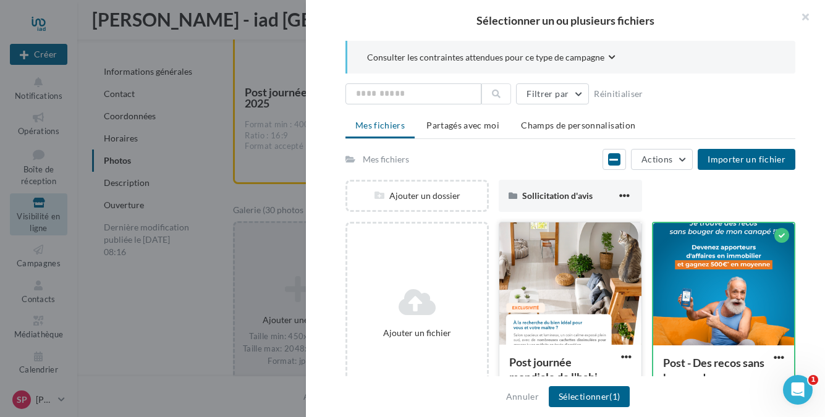
click at [607, 329] on div at bounding box center [570, 284] width 142 height 124
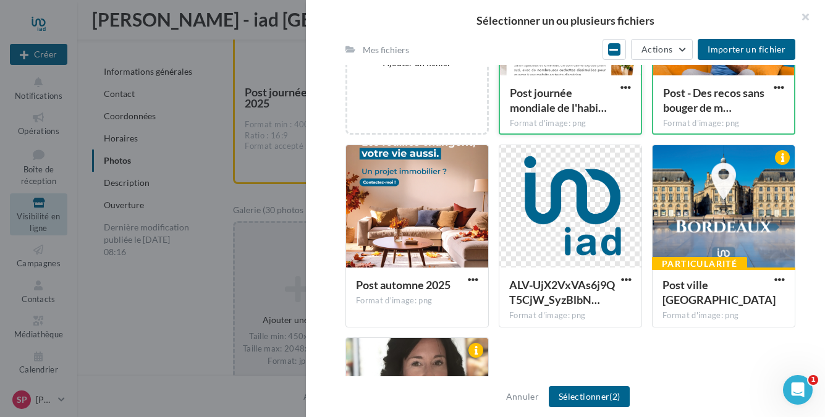
scroll to position [275, 0]
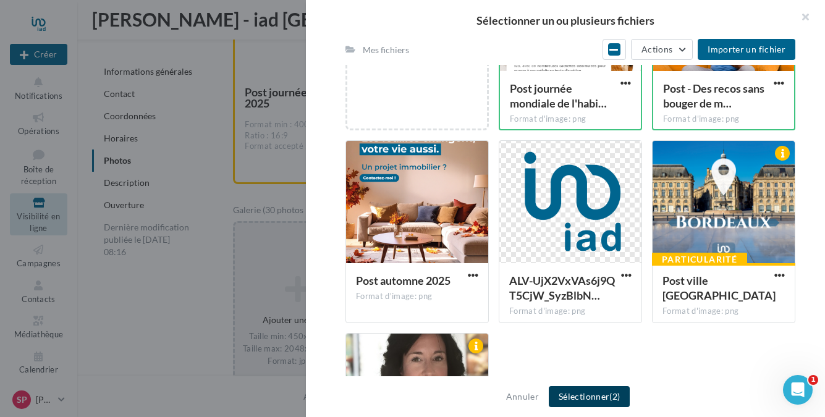
click at [603, 397] on button "Sélectionner (2)" at bounding box center [589, 396] width 81 height 21
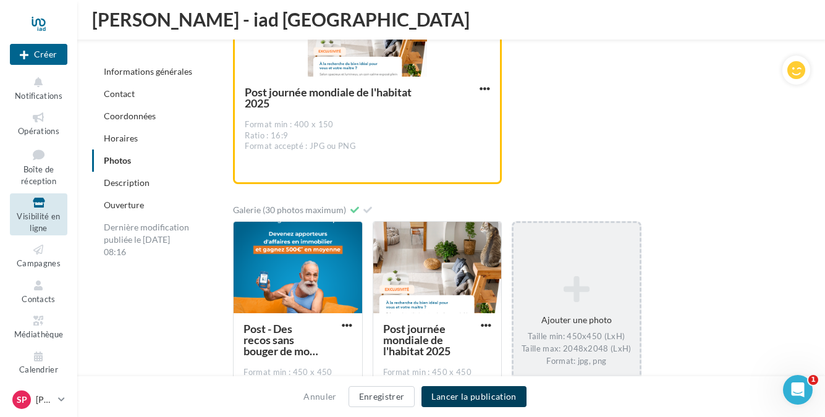
click at [467, 400] on button "Lancer la publication" at bounding box center [473, 396] width 104 height 21
click at [479, 399] on button "Lancer la publication" at bounding box center [473, 396] width 104 height 21
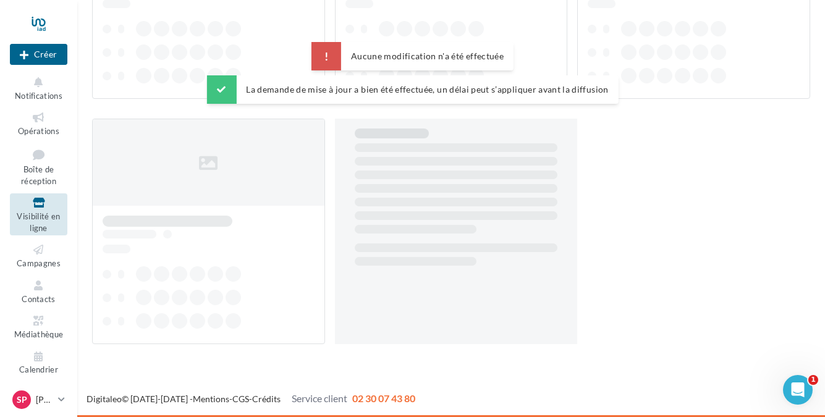
scroll to position [20, 0]
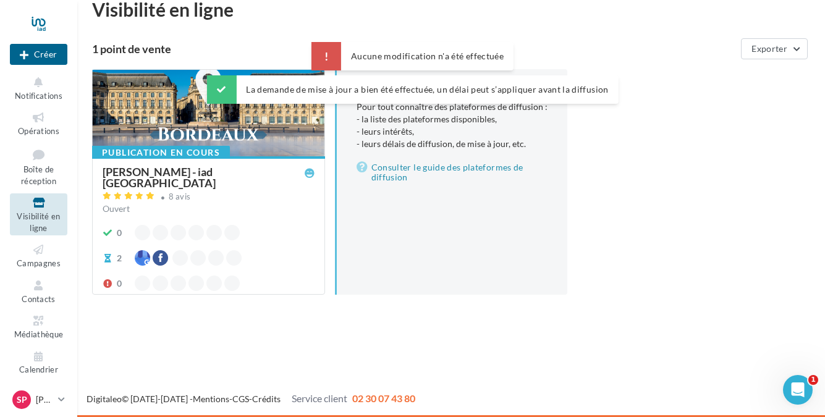
click at [360, 324] on div "Nouvelle campagne Créer Notifications Opérations Boîte de réception Visibilité …" at bounding box center [412, 208] width 825 height 417
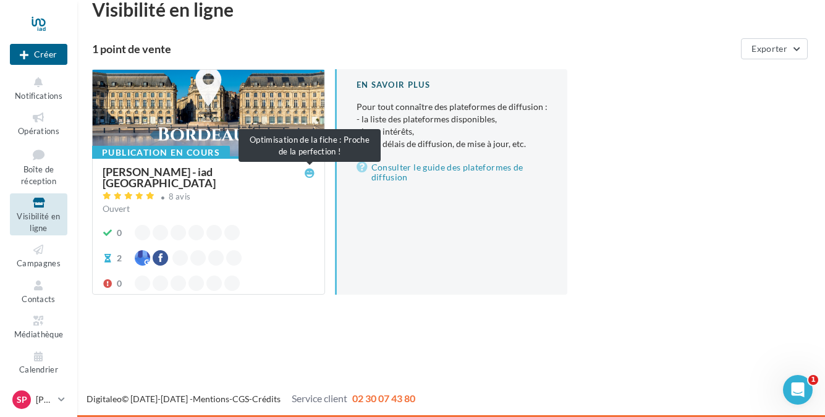
click at [309, 173] on icon at bounding box center [310, 173] width 10 height 10
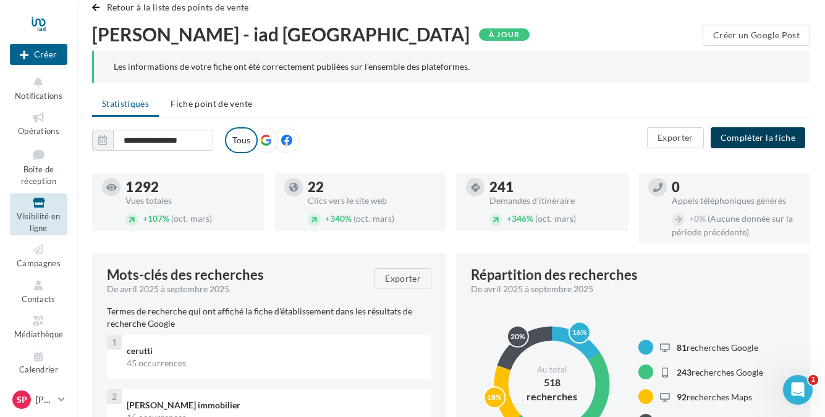
click at [752, 143] on button "Compléter la fiche" at bounding box center [757, 137] width 95 height 21
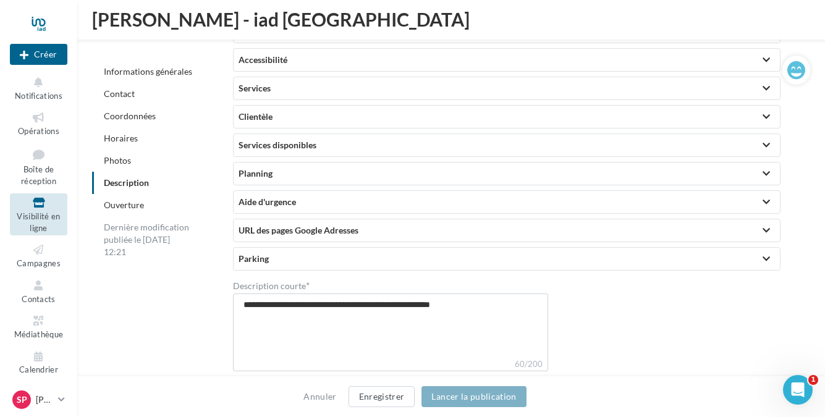
scroll to position [2606, 0]
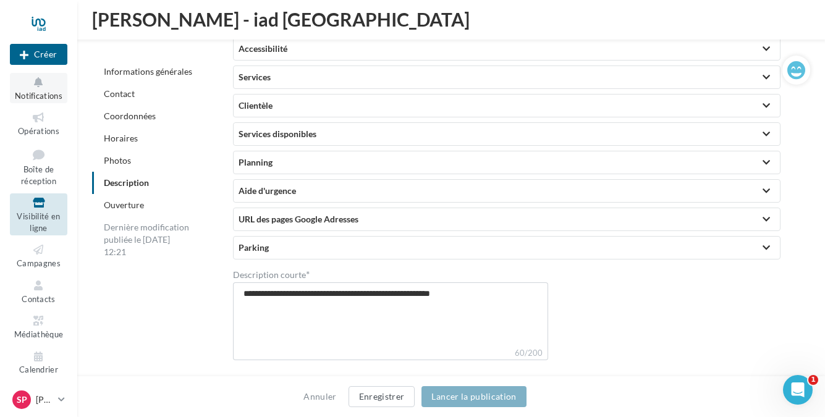
click at [44, 89] on button "Notifications" at bounding box center [38, 88] width 57 height 30
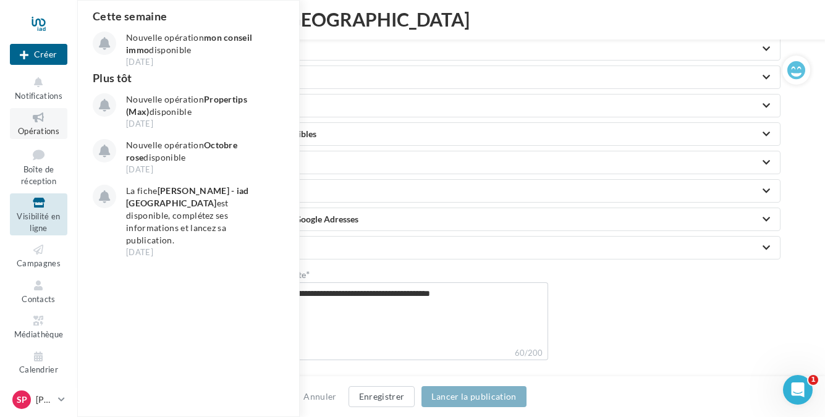
click at [28, 135] on link "Opérations" at bounding box center [38, 123] width 57 height 30
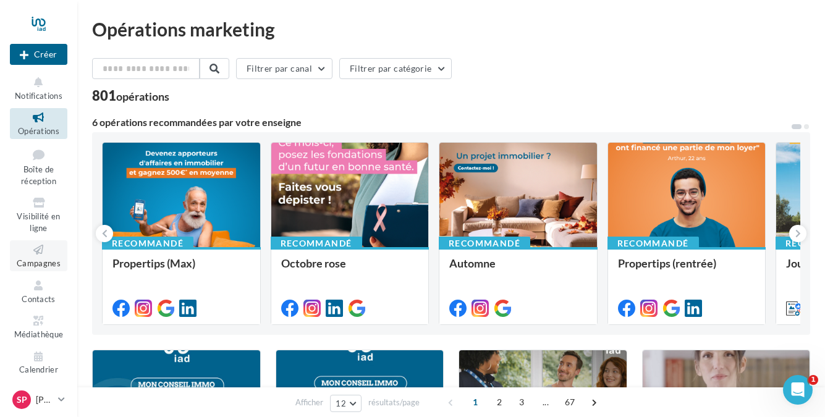
click at [38, 261] on span "Campagnes" at bounding box center [39, 263] width 44 height 10
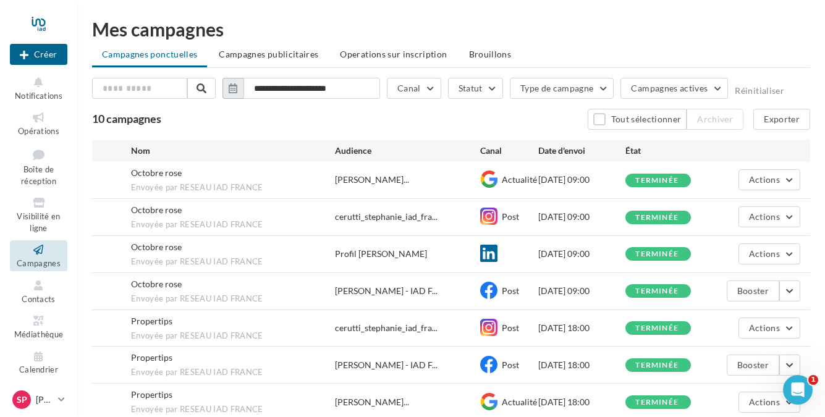
click at [238, 89] on button "button" at bounding box center [232, 88] width 21 height 21
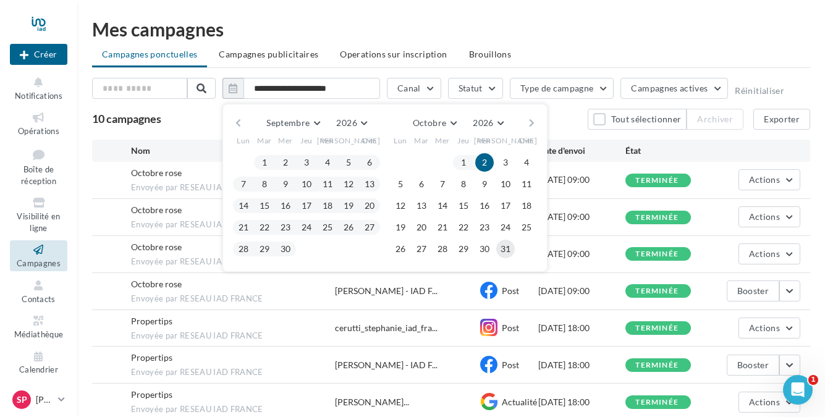
click at [504, 248] on button "31" at bounding box center [505, 249] width 19 height 19
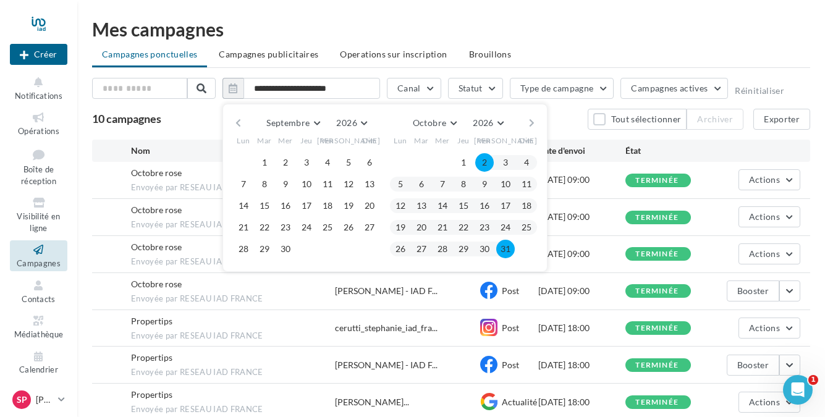
click at [485, 165] on button "2" at bounding box center [484, 162] width 19 height 19
type input "**********"
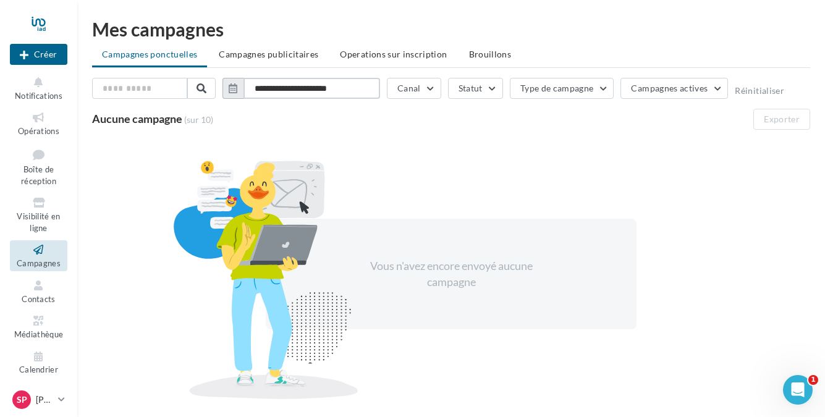
click at [360, 90] on input "**********" at bounding box center [311, 88] width 137 height 21
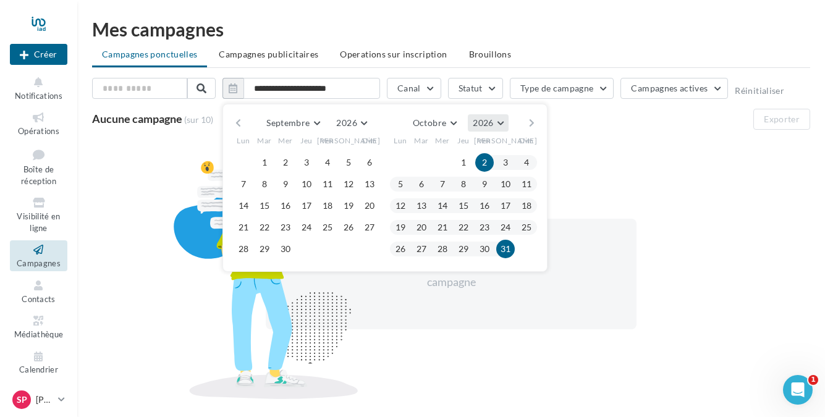
click at [501, 121] on button "2026" at bounding box center [488, 122] width 40 height 17
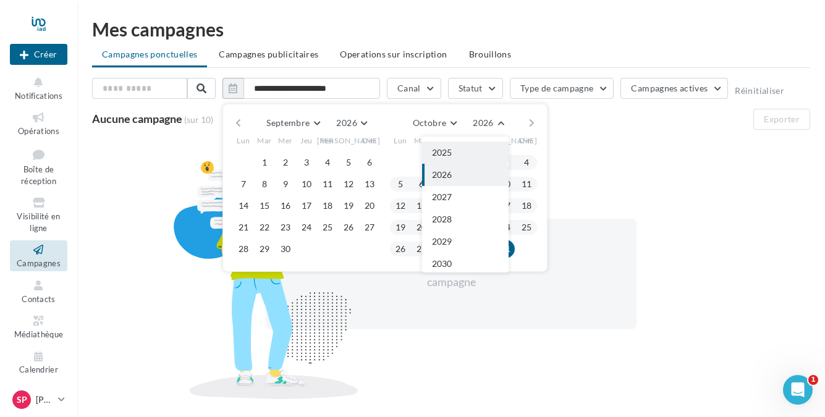
click at [470, 156] on button "2025" at bounding box center [465, 152] width 86 height 22
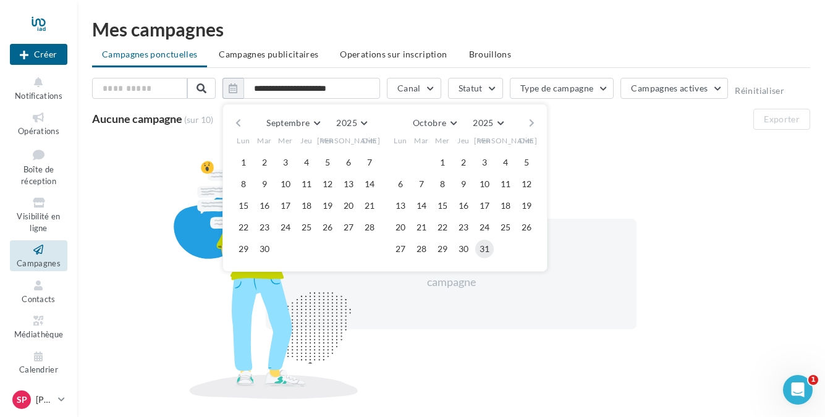
click at [486, 249] on button "31" at bounding box center [484, 249] width 19 height 19
click at [607, 140] on div "Vous n'avez encore envoyé aucune campagne" at bounding box center [451, 274] width 718 height 269
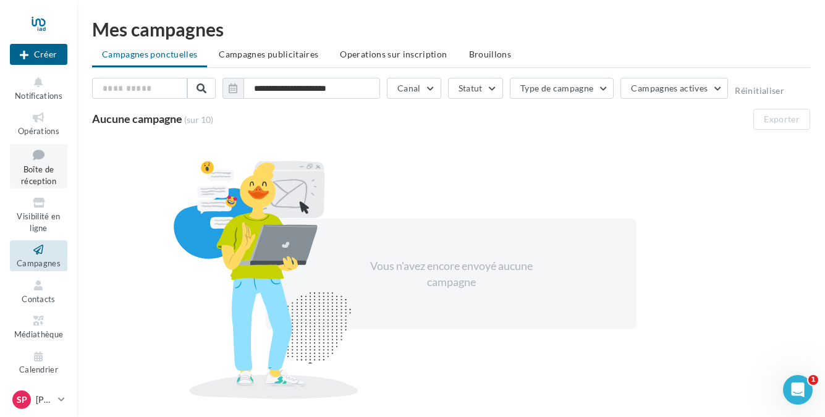
click at [40, 158] on icon at bounding box center [39, 154] width 50 height 17
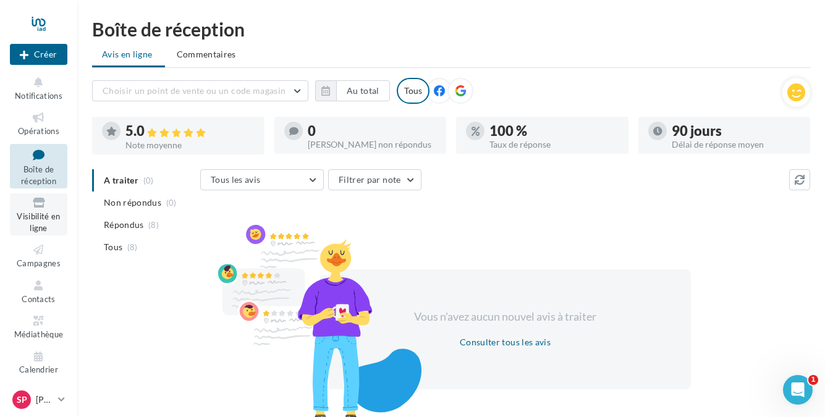
click at [45, 221] on span "Visibilité en ligne" at bounding box center [38, 222] width 43 height 22
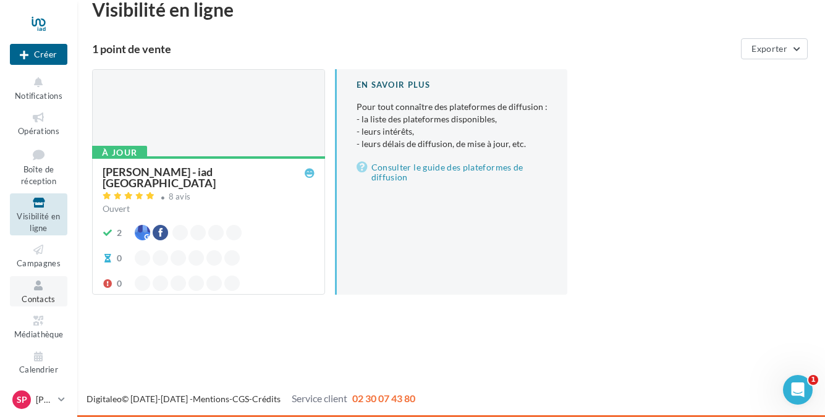
scroll to position [20, 0]
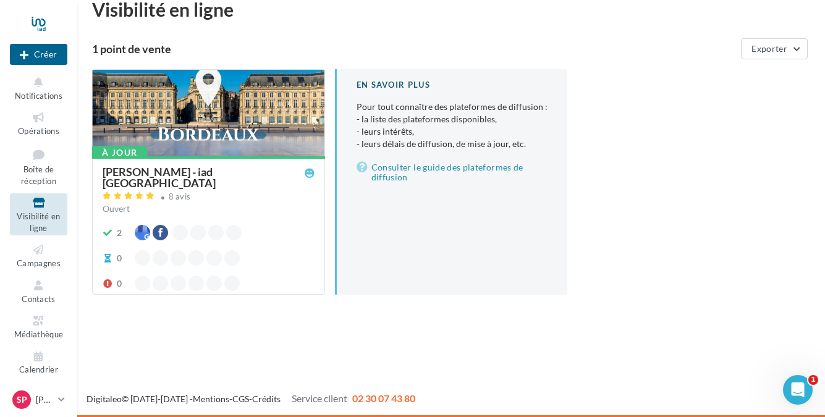
click at [177, 169] on div "[PERSON_NAME] - iad [GEOGRAPHIC_DATA]" at bounding box center [204, 177] width 202 height 22
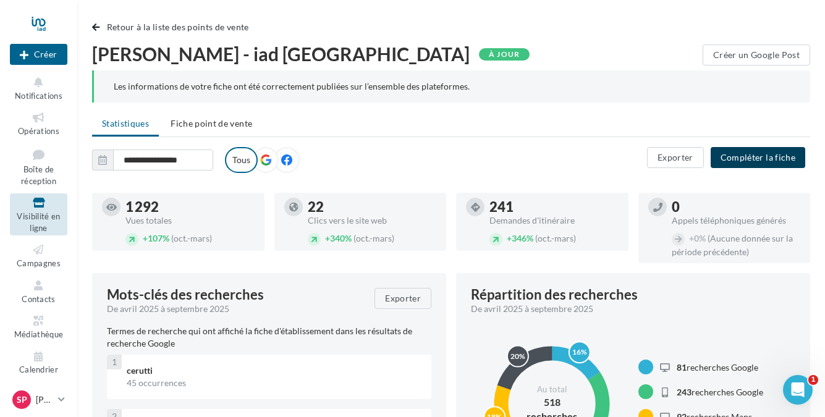
click at [742, 164] on button "Compléter la fiche" at bounding box center [757, 157] width 95 height 21
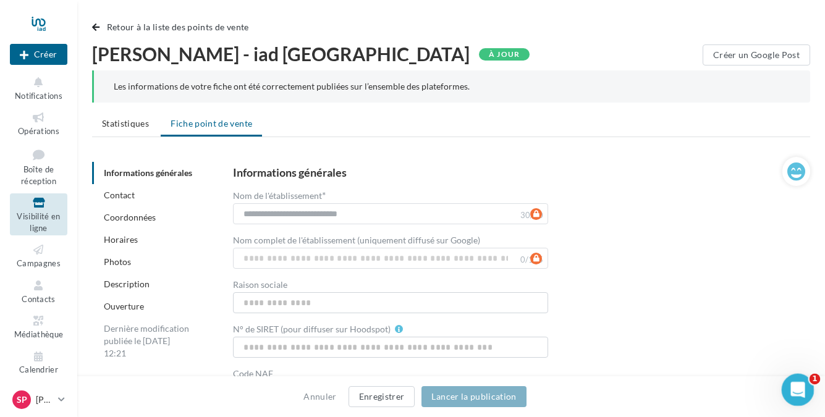
click at [791, 384] on icon "Ouvrir le Messenger Intercom" at bounding box center [796, 388] width 20 height 20
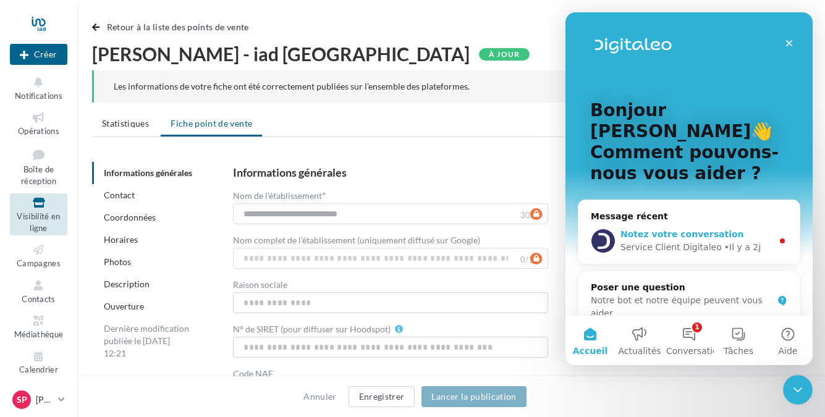
click at [724, 241] on div "• Il y a 2j" at bounding box center [742, 247] width 36 height 13
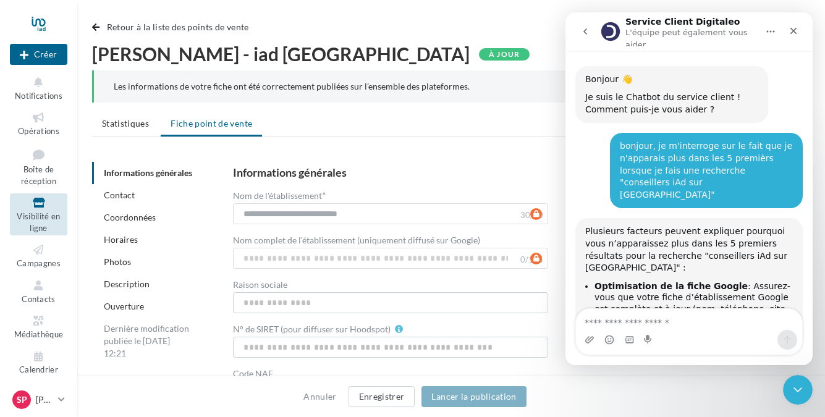
scroll to position [2, 0]
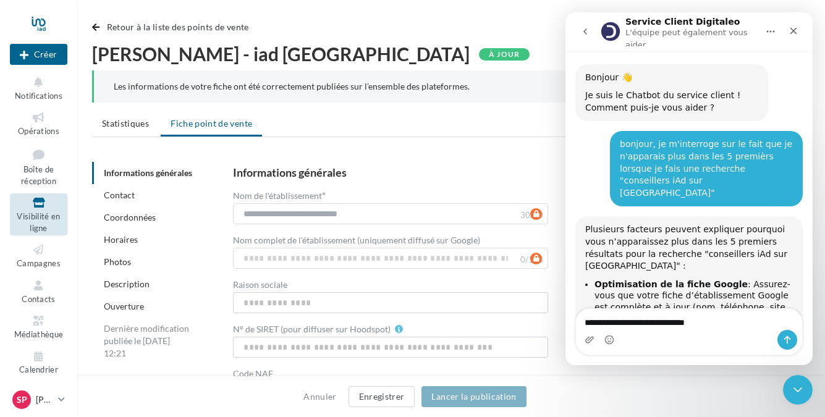
type textarea "**********"
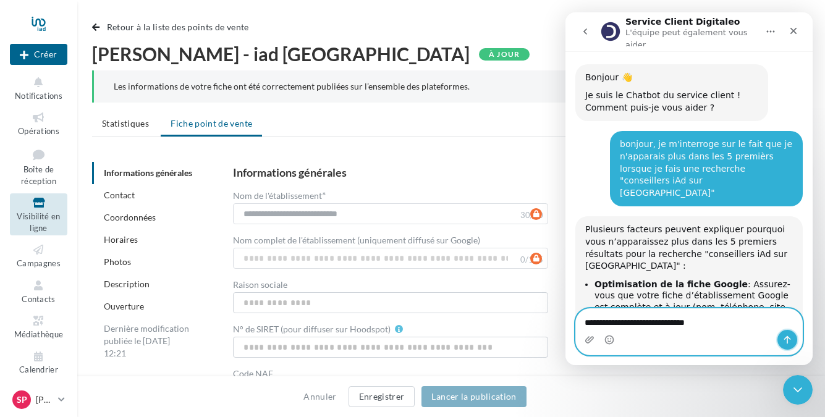
click at [786, 334] on button "Envoyer un message…" at bounding box center [787, 340] width 20 height 20
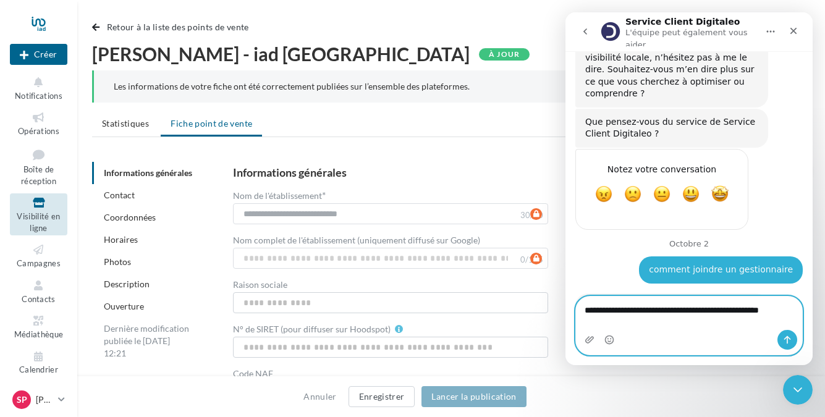
scroll to position [667, 0]
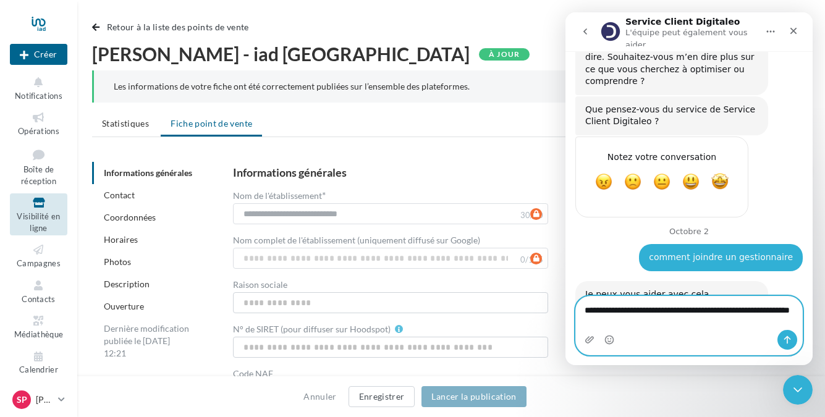
click at [610, 310] on textarea "**********" at bounding box center [689, 313] width 226 height 33
type textarea "**********"
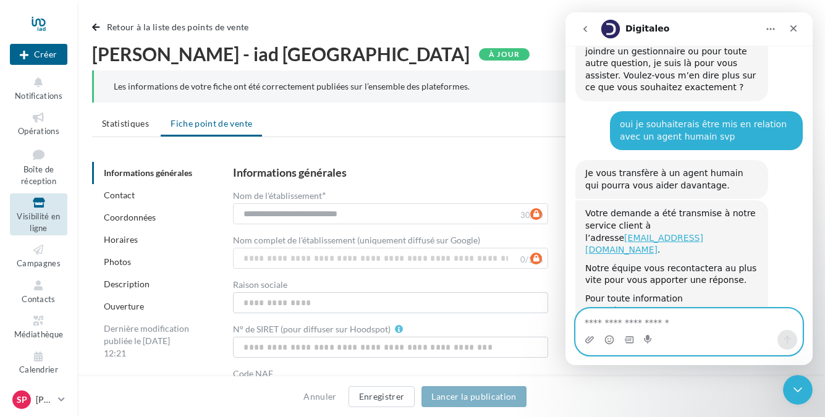
scroll to position [996, 0]
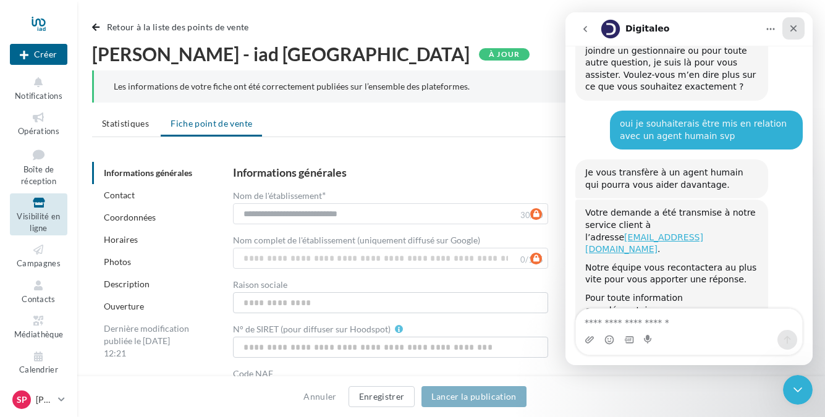
click at [799, 28] on div "Fermer" at bounding box center [793, 28] width 22 height 22
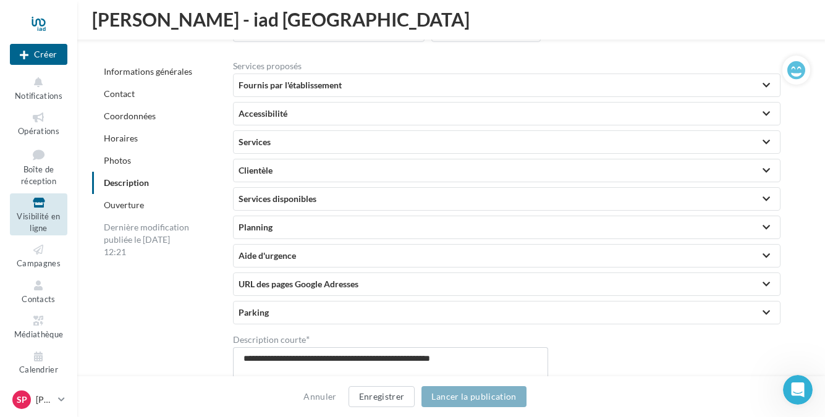
scroll to position [2563, 0]
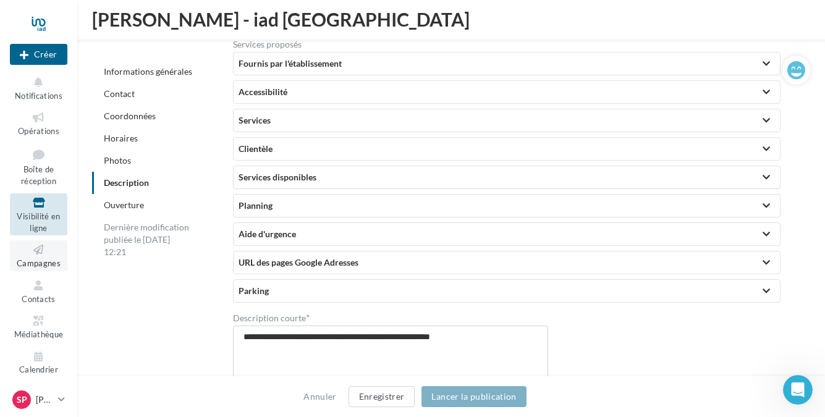
click at [46, 258] on span "Campagnes" at bounding box center [39, 263] width 44 height 10
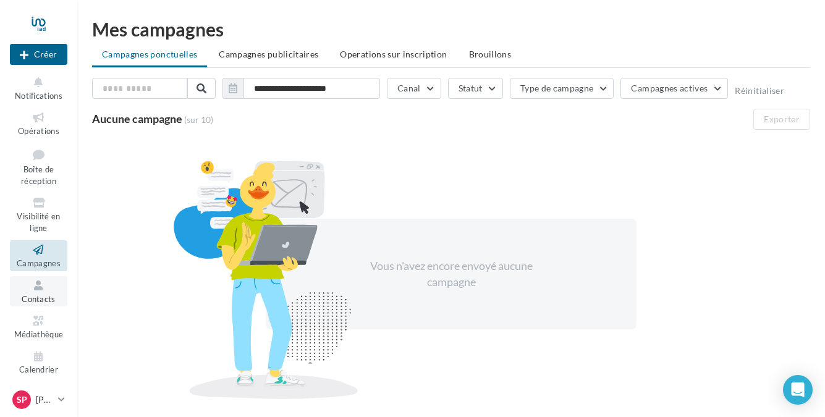
click at [44, 286] on icon at bounding box center [39, 286] width 50 height 14
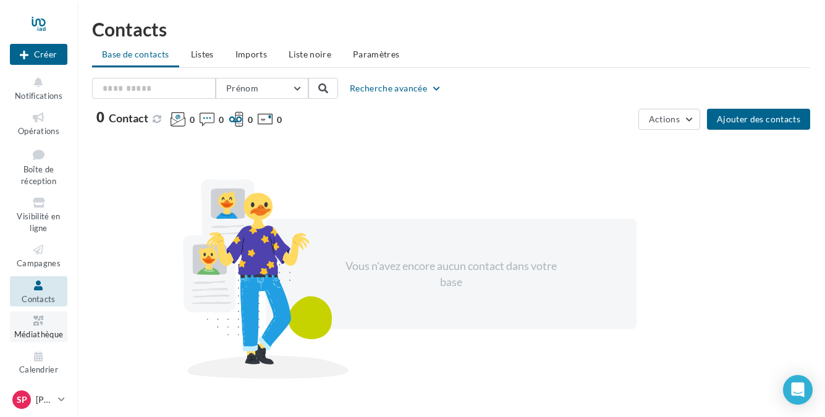
click at [33, 318] on icon at bounding box center [39, 321] width 50 height 14
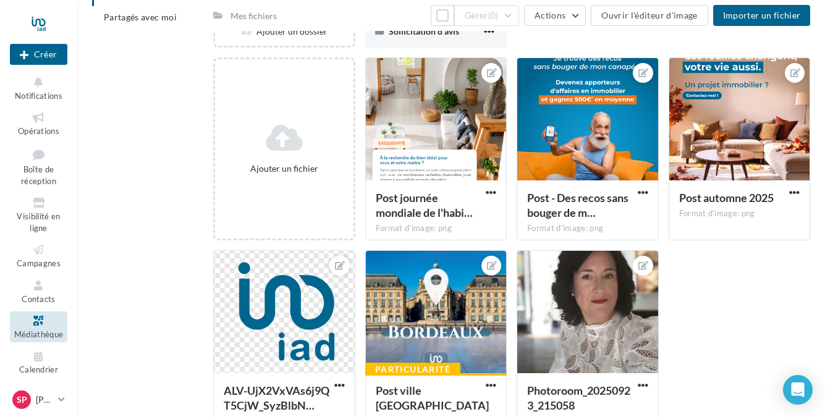
scroll to position [111, 0]
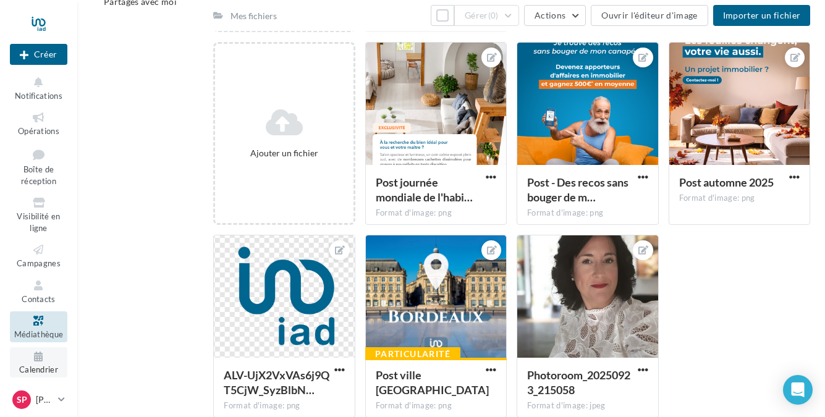
click at [27, 366] on span "Calendrier" at bounding box center [38, 370] width 39 height 10
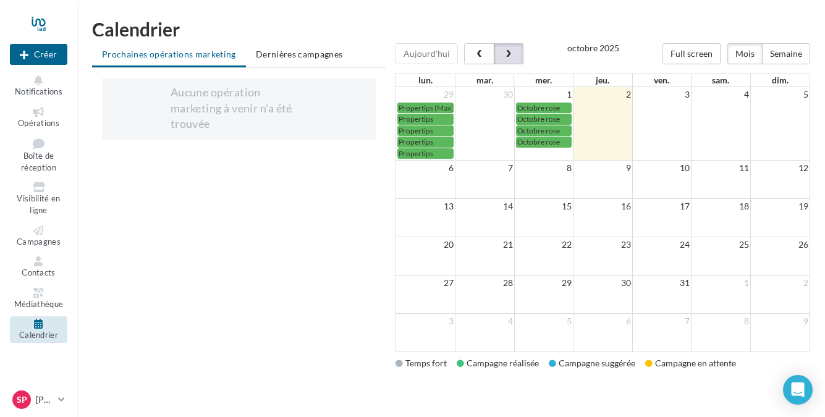
click at [511, 57] on button "button" at bounding box center [509, 53] width 30 height 21
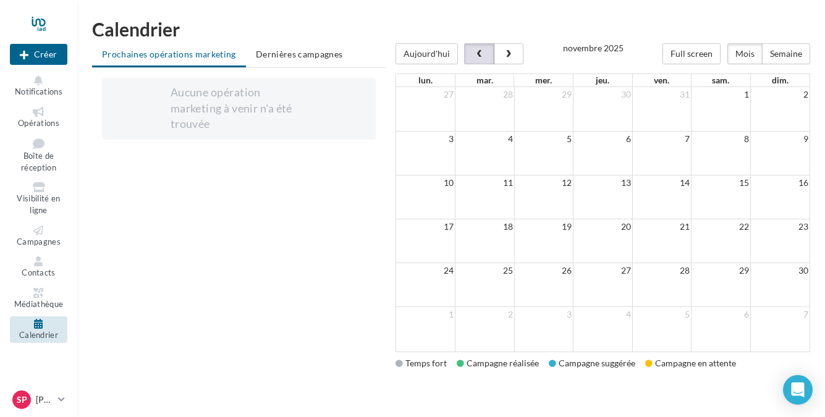
click at [467, 58] on button "button" at bounding box center [479, 53] width 30 height 21
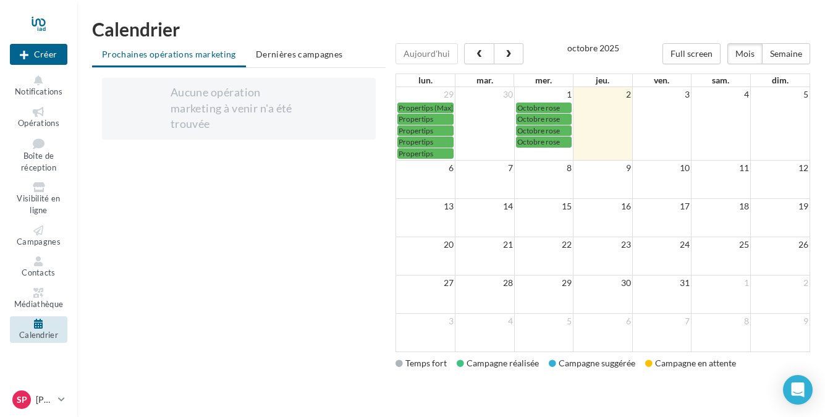
click at [48, 19] on div at bounding box center [38, 23] width 57 height 31
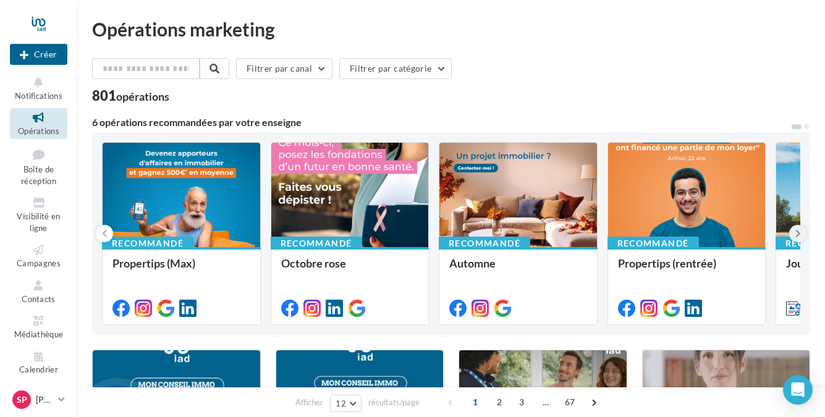
click at [798, 232] on icon at bounding box center [798, 233] width 6 height 12
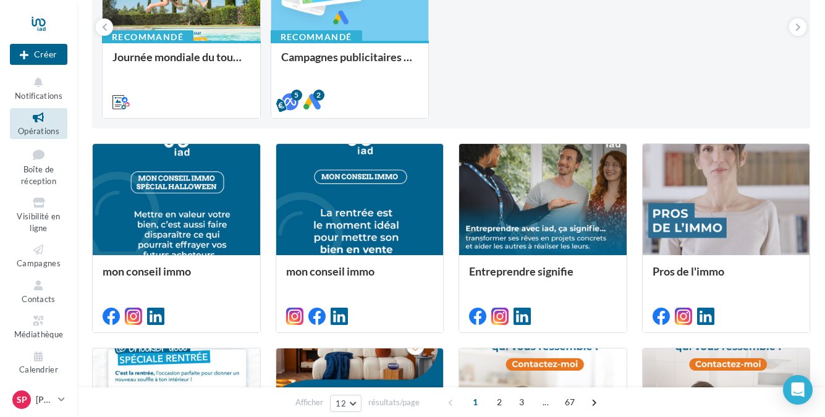
scroll to position [208, 0]
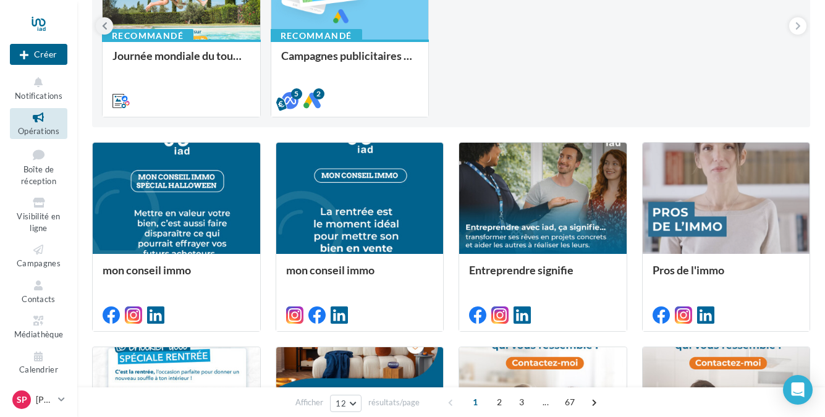
click at [104, 23] on icon at bounding box center [105, 26] width 6 height 12
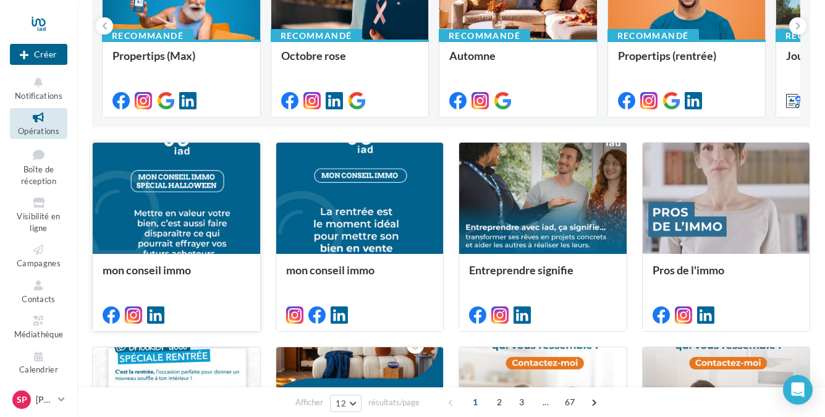
click at [204, 230] on div at bounding box center [176, 199] width 167 height 112
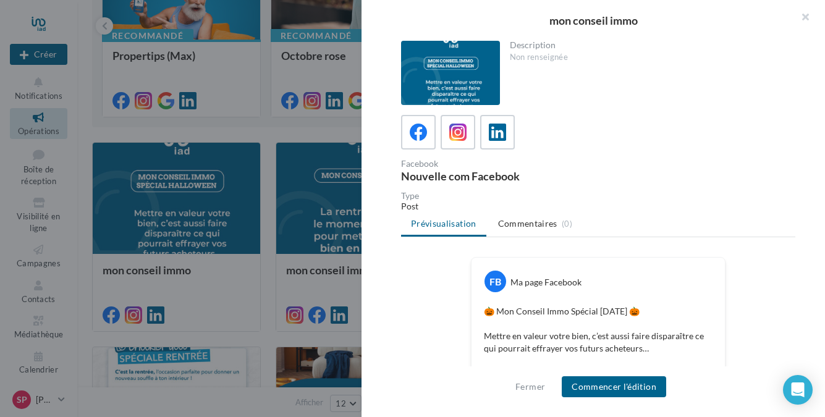
click at [470, 74] on div at bounding box center [450, 73] width 99 height 64
